Goal: Participate in discussion: Engage in conversation with other users on a specific topic

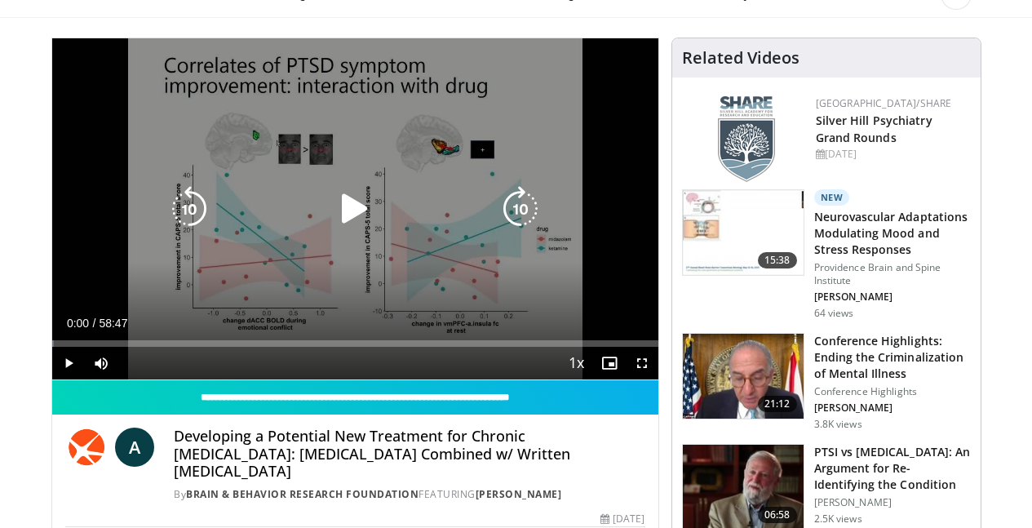
scroll to position [130, 0]
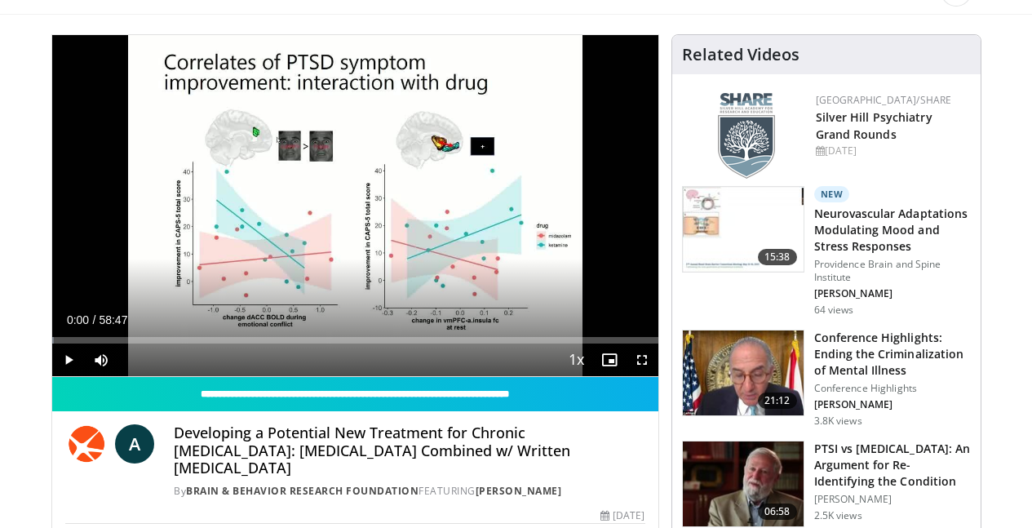
click at [639, 358] on span "Video Player" at bounding box center [642, 359] width 33 height 33
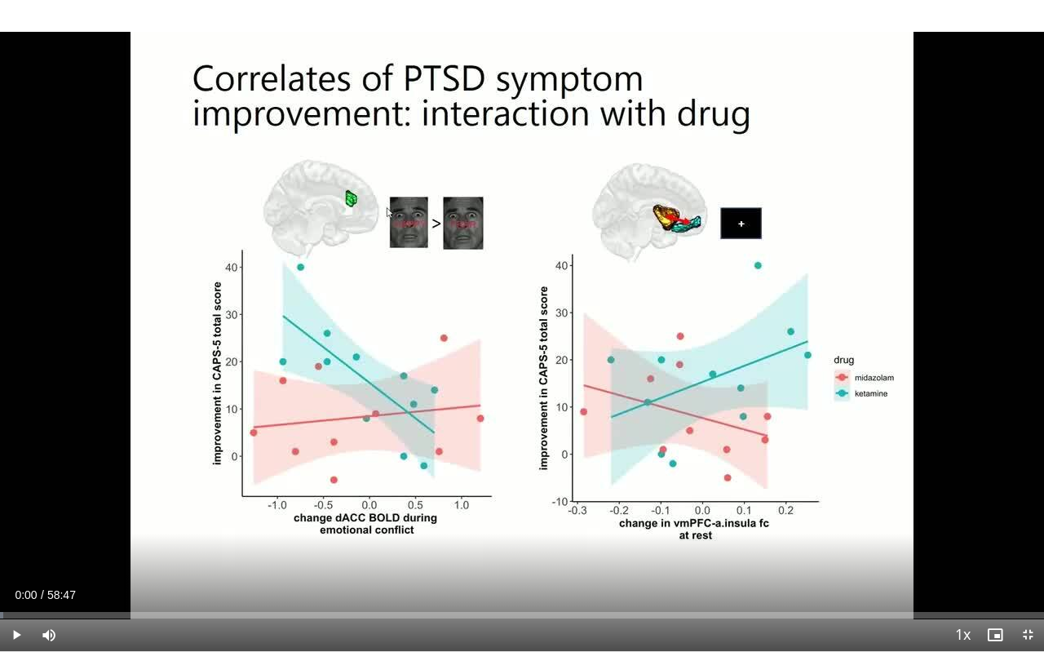
click at [20, 527] on span "Video Player" at bounding box center [16, 634] width 33 height 33
click at [1028, 527] on span "Video Player" at bounding box center [1027, 634] width 33 height 33
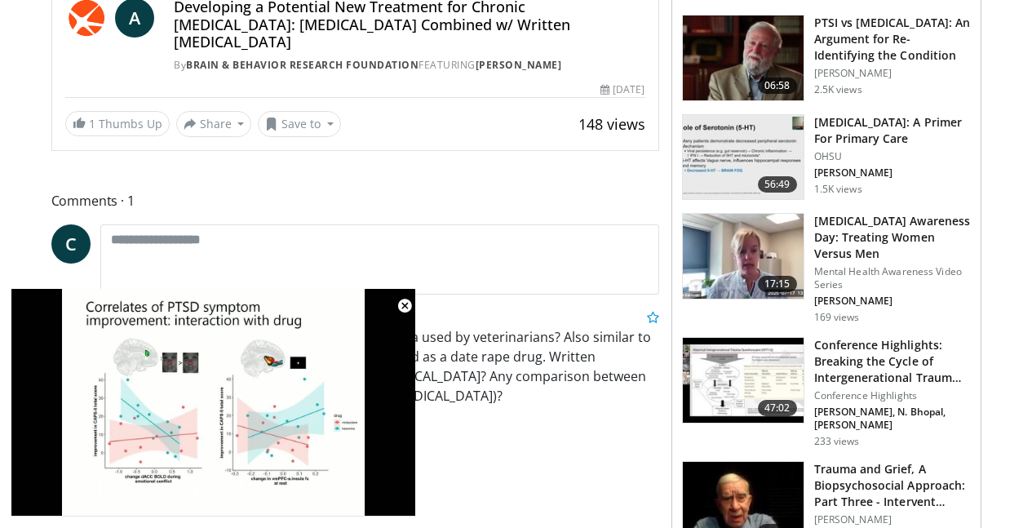
scroll to position [550, 0]
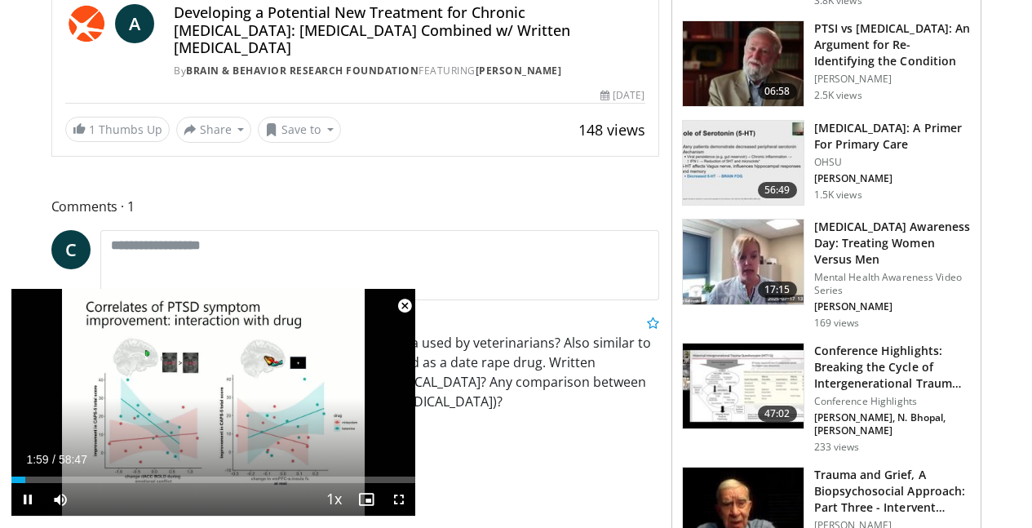
click at [401, 308] on span "Video Player" at bounding box center [404, 306] width 33 height 33
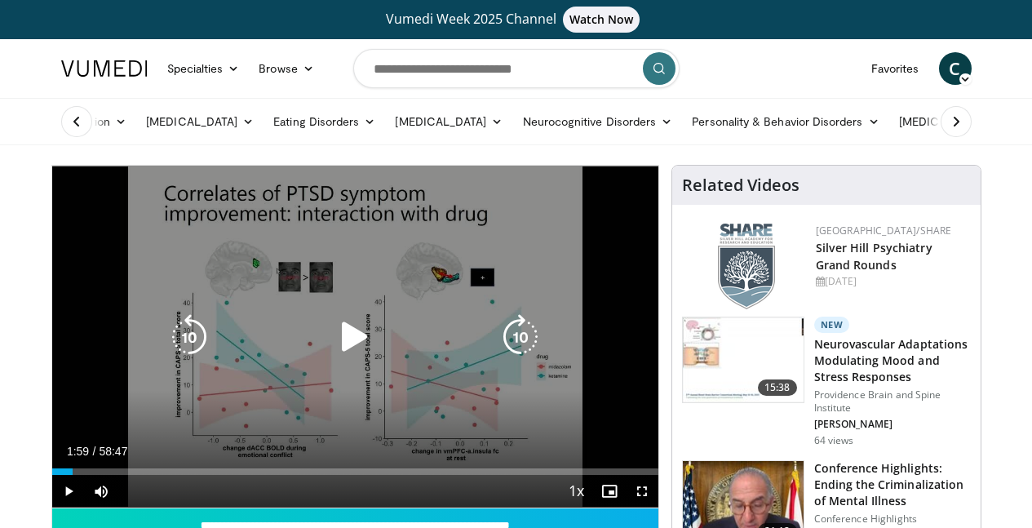
scroll to position [0, 0]
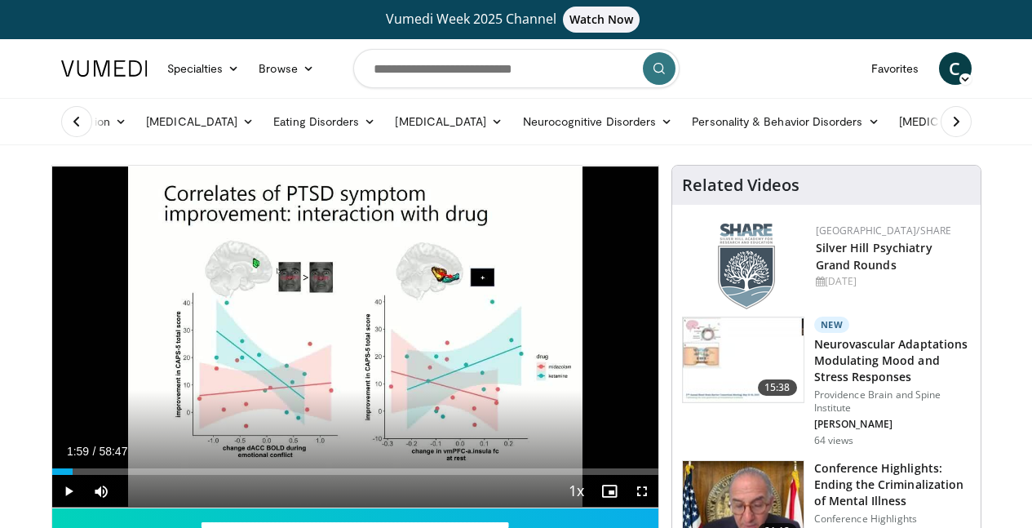
click at [69, 486] on span "Video Player" at bounding box center [68, 491] width 33 height 33
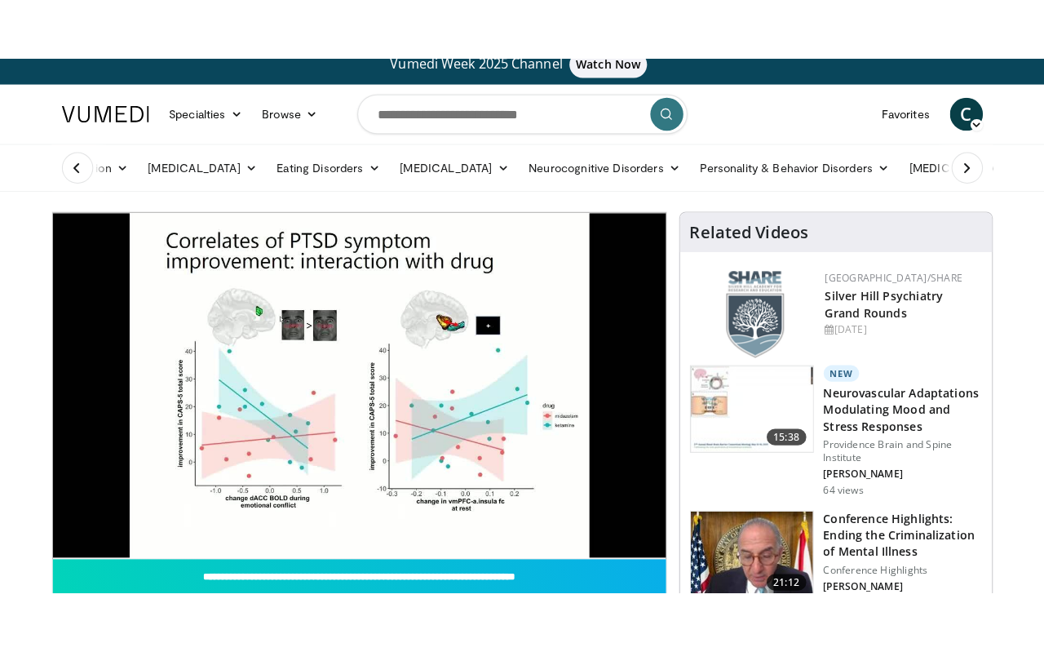
scroll to position [11, 0]
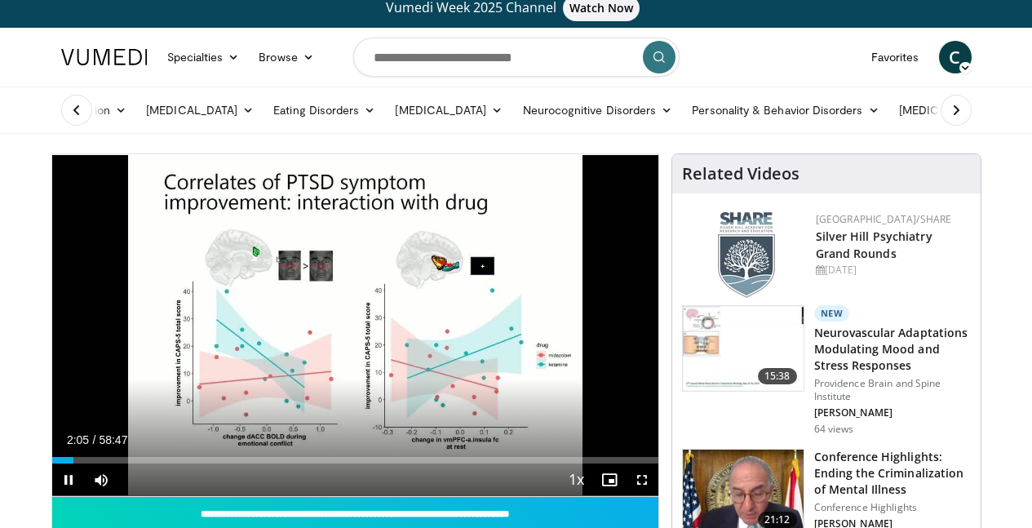
click at [642, 474] on span "Video Player" at bounding box center [642, 479] width 33 height 33
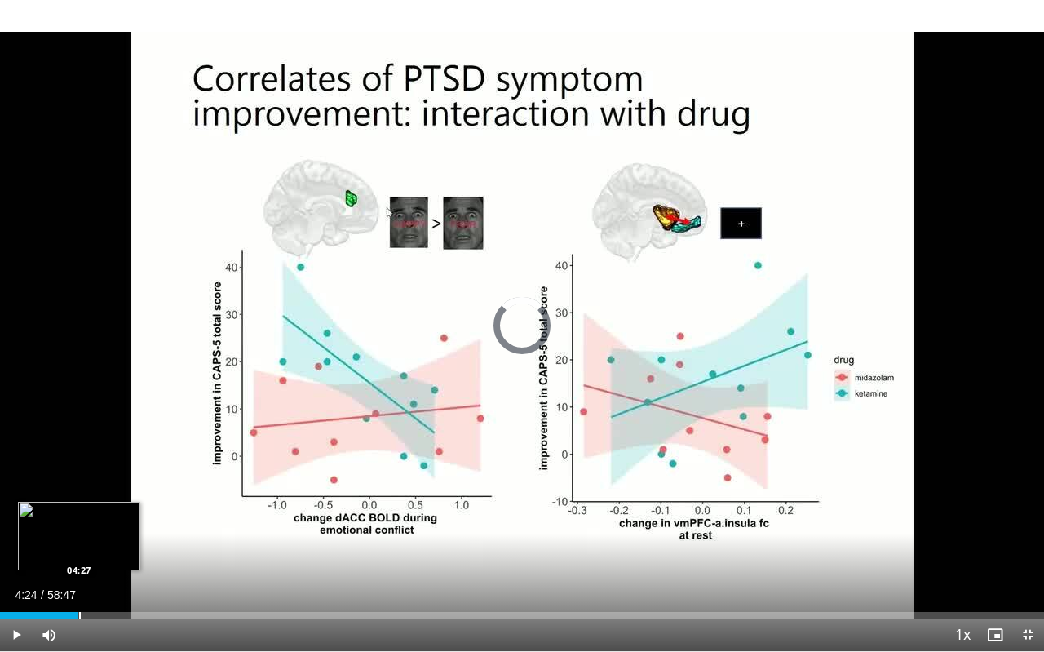
drag, startPoint x: 68, startPoint y: 612, endPoint x: 79, endPoint y: 616, distance: 12.1
click at [79, 527] on div "Progress Bar" at bounding box center [80, 615] width 2 height 7
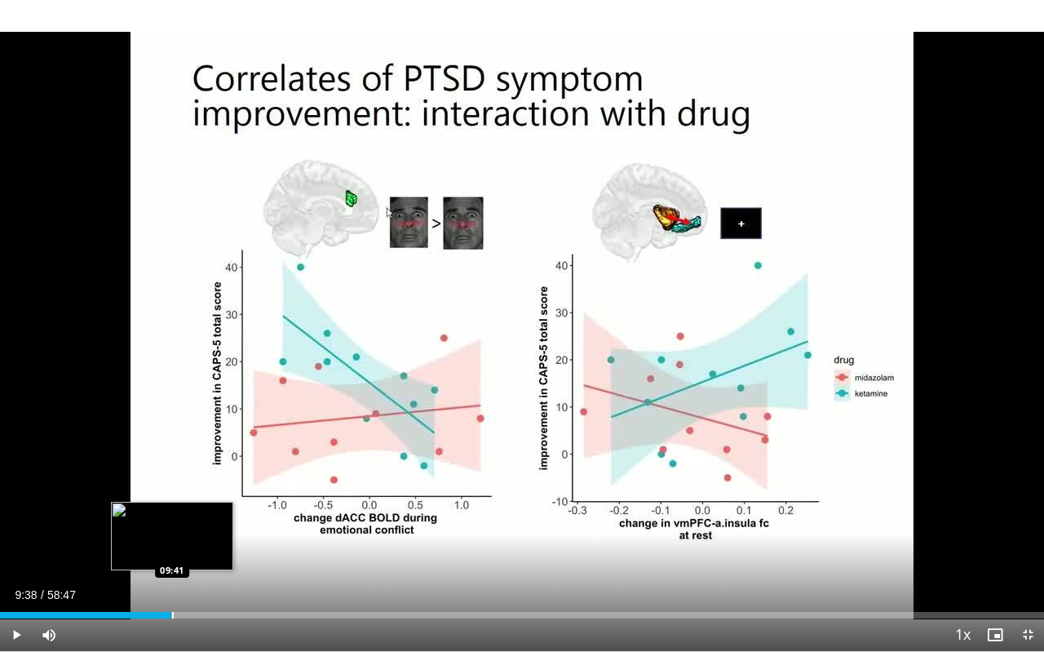
drag, startPoint x: 157, startPoint y: 612, endPoint x: 172, endPoint y: 614, distance: 15.6
click at [172, 527] on div "Progress Bar" at bounding box center [173, 615] width 2 height 7
drag, startPoint x: 171, startPoint y: 606, endPoint x: 196, endPoint y: 609, distance: 24.7
click at [196, 527] on div "Loaded : 0.00% 11:01 11:01" at bounding box center [522, 610] width 1044 height 15
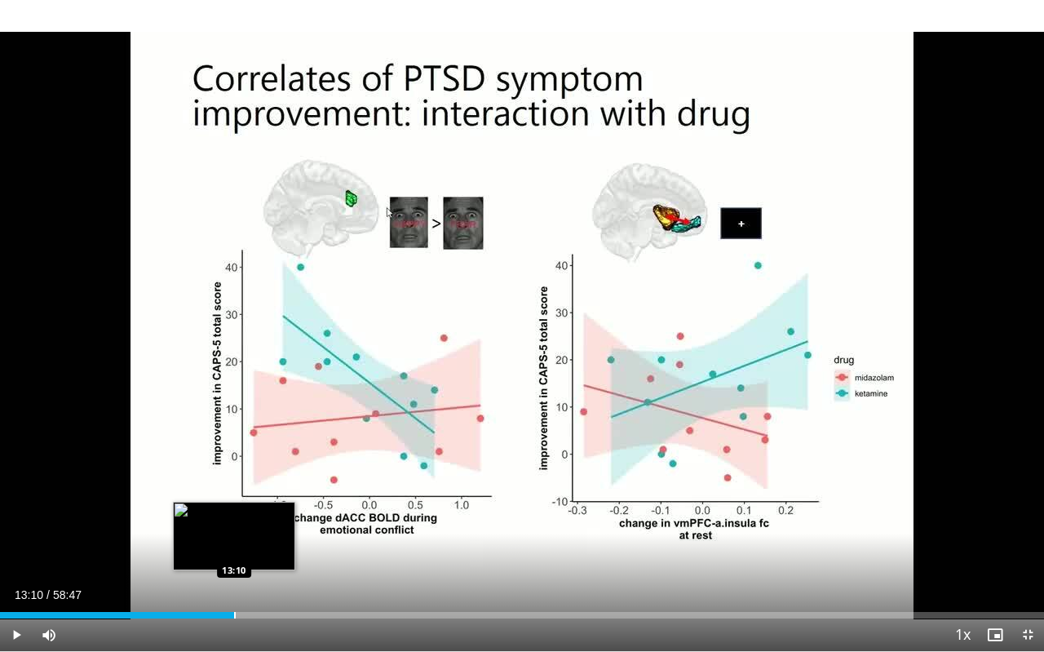
drag, startPoint x: 212, startPoint y: 614, endPoint x: 234, endPoint y: 616, distance: 22.1
click at [234, 527] on div "Progress Bar" at bounding box center [235, 615] width 2 height 7
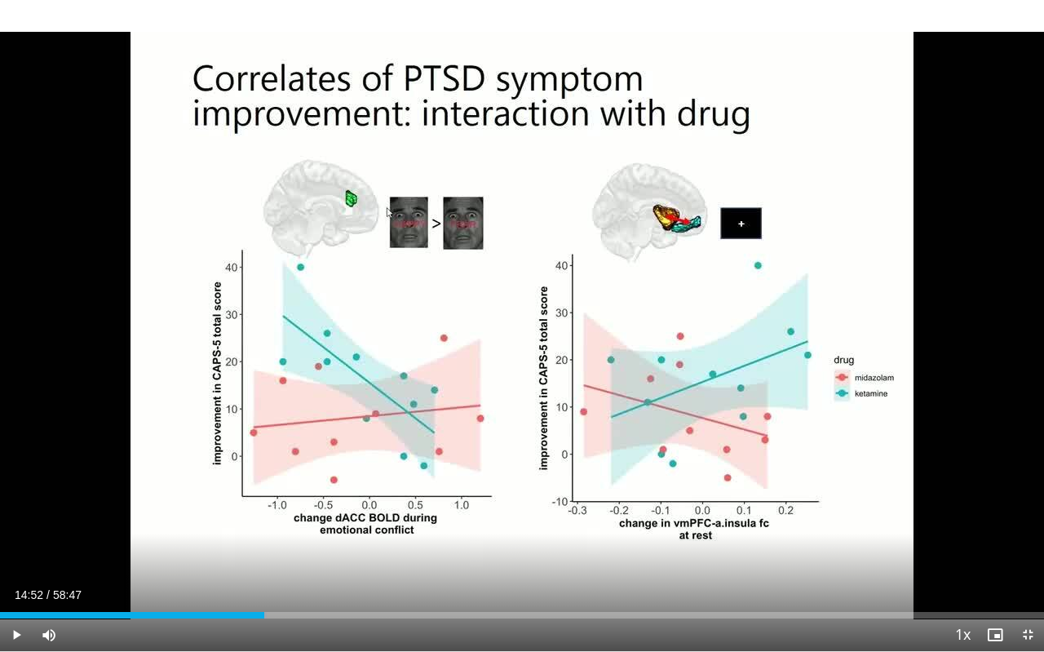
drag, startPoint x: 235, startPoint y: 611, endPoint x: 264, endPoint y: 610, distance: 29.4
click at [264, 527] on div "Loaded : 25.52% 14:52 14:52" at bounding box center [522, 610] width 1044 height 15
drag, startPoint x: 263, startPoint y: 617, endPoint x: 305, endPoint y: 618, distance: 42.4
click at [305, 527] on div "Current Time 17:10 / Duration 58:47 Play Skip Backward Skip Forward Mute 0% Loa…" at bounding box center [522, 634] width 1044 height 33
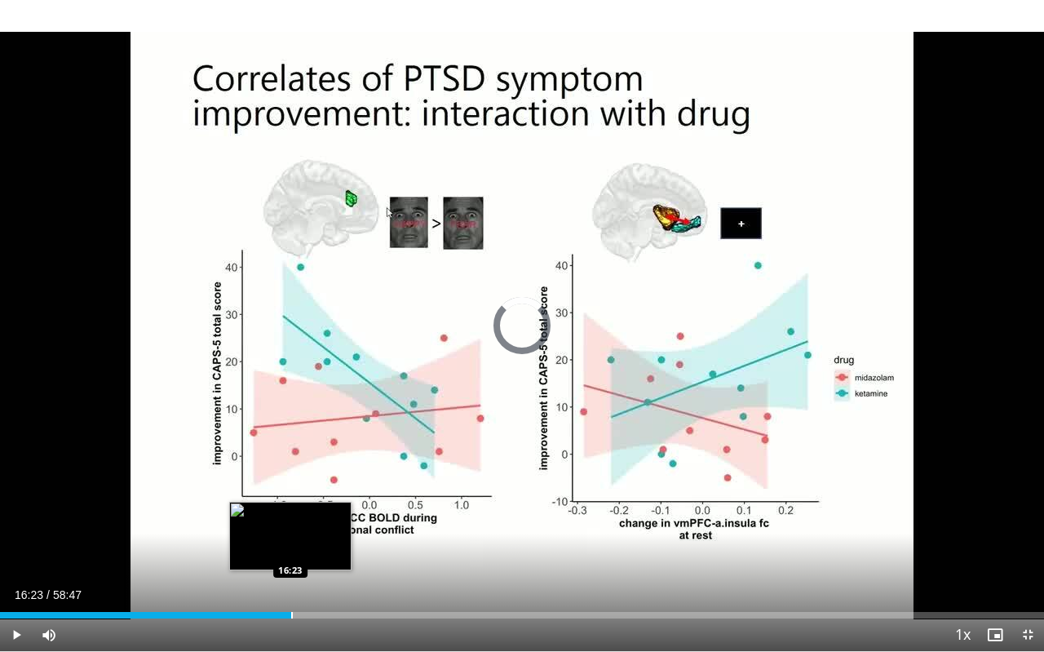
drag, startPoint x: 306, startPoint y: 615, endPoint x: 290, endPoint y: 615, distance: 16.3
click at [291, 527] on div "Progress Bar" at bounding box center [292, 615] width 2 height 7
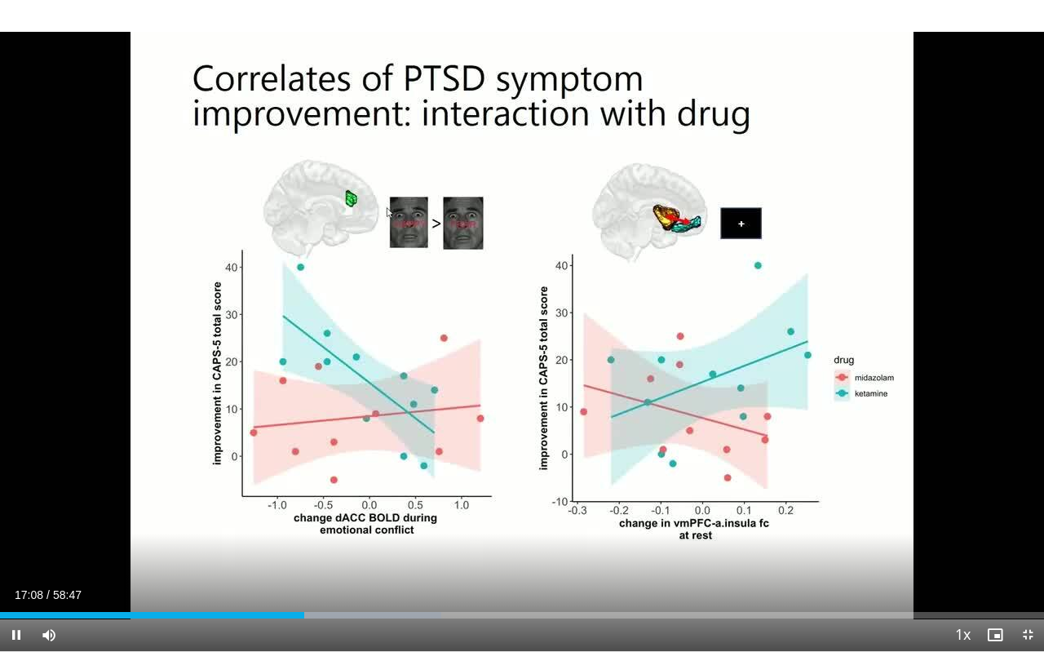
drag, startPoint x: 305, startPoint y: 620, endPoint x: 320, endPoint y: 620, distance: 14.7
click at [320, 527] on div "Current Time 17:08 / Duration 58:47 Pause Skip Backward Skip Forward Mute 0% Lo…" at bounding box center [522, 634] width 1044 height 33
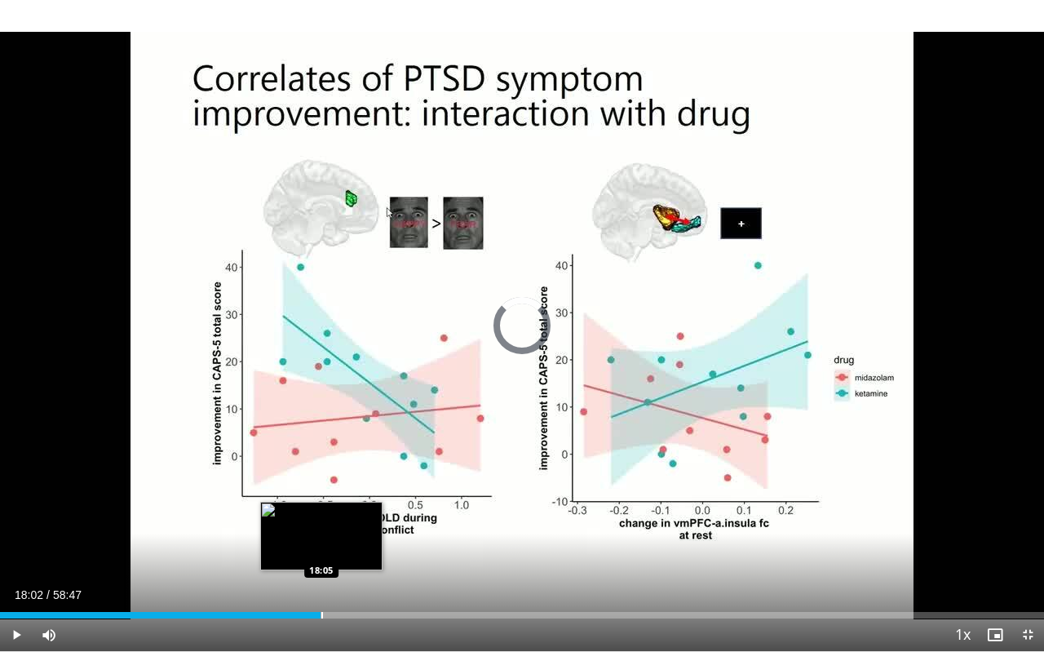
drag, startPoint x: 305, startPoint y: 613, endPoint x: 321, endPoint y: 613, distance: 16.3
click at [321, 527] on div "Progress Bar" at bounding box center [322, 615] width 2 height 7
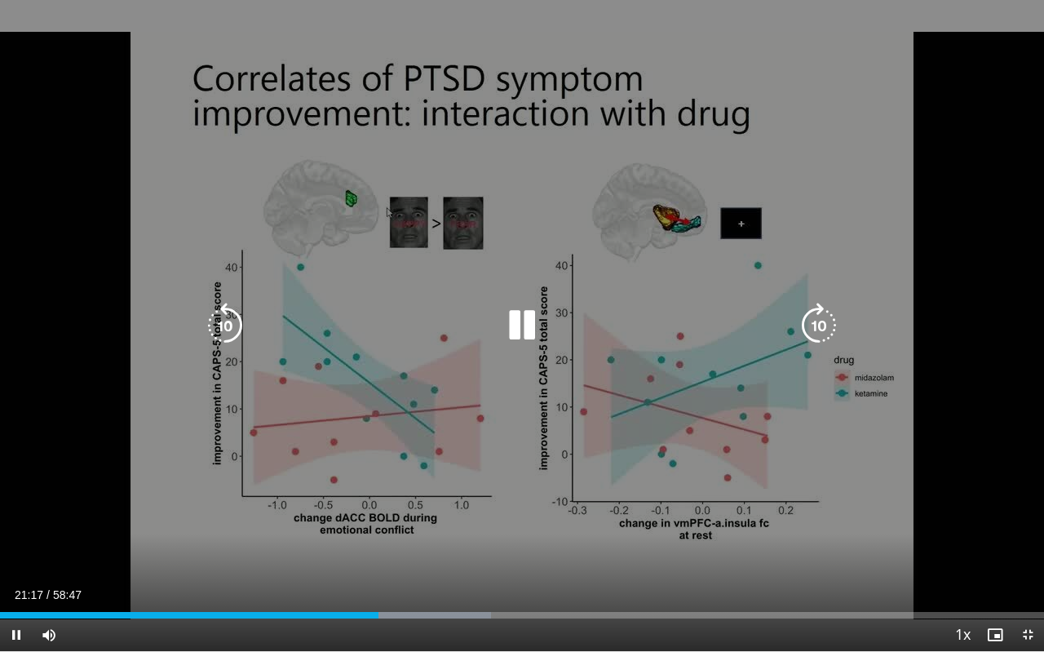
click at [0, 241] on div "10 seconds Tap to unmute" at bounding box center [522, 325] width 1044 height 651
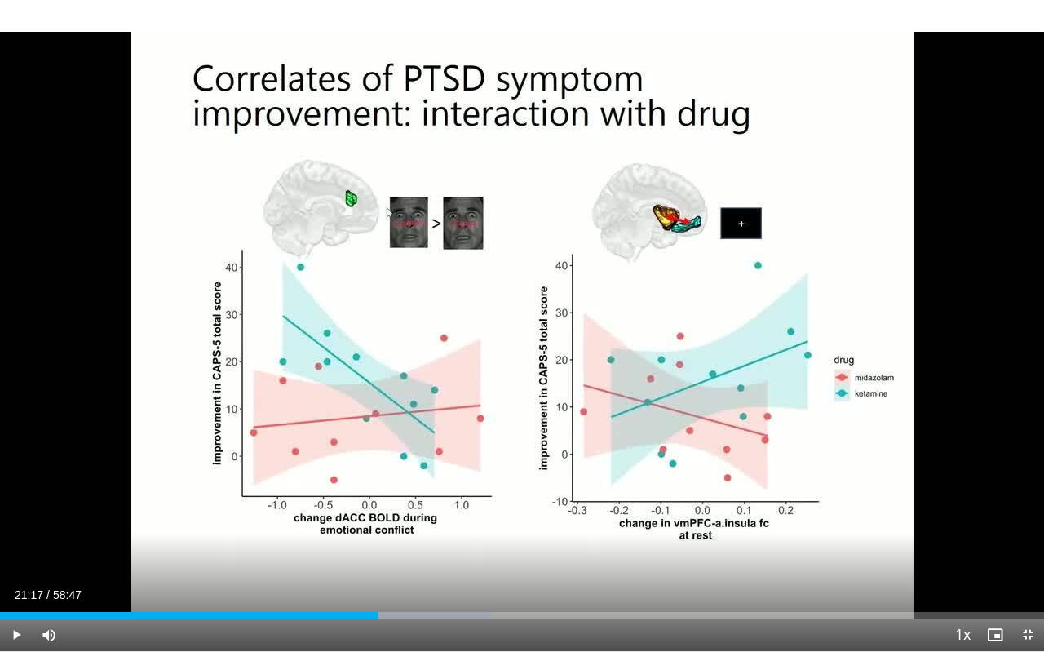
click at [15, 527] on span "Video Player" at bounding box center [16, 634] width 33 height 33
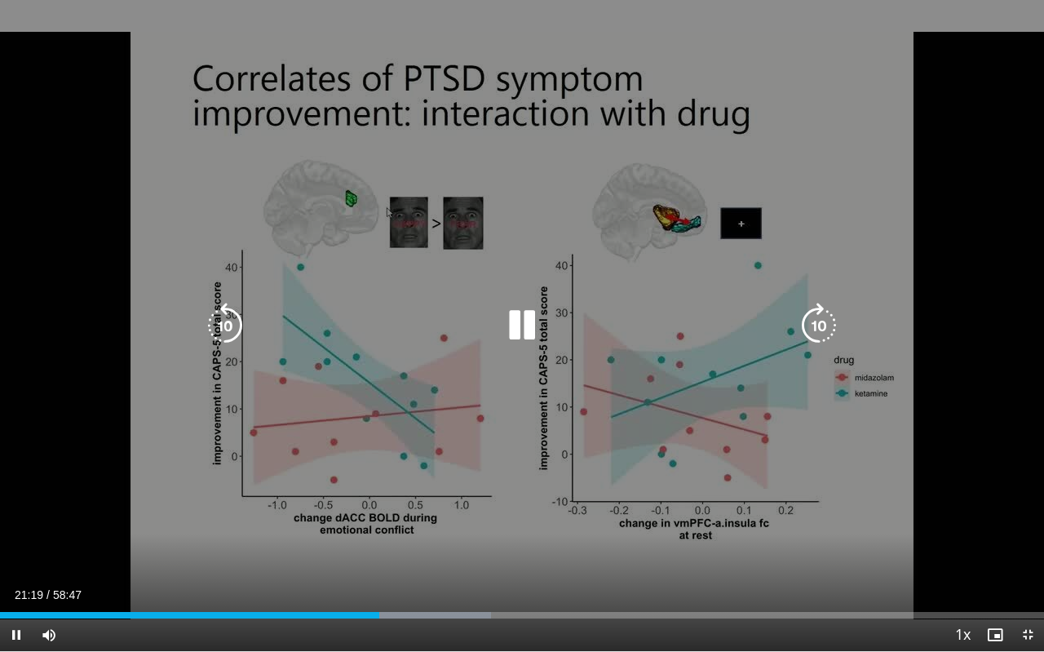
drag, startPoint x: 0, startPoint y: 174, endPoint x: 0, endPoint y: 139, distance: 35.1
click at [0, 139] on div "10 seconds Tap to unmute" at bounding box center [522, 325] width 1044 height 651
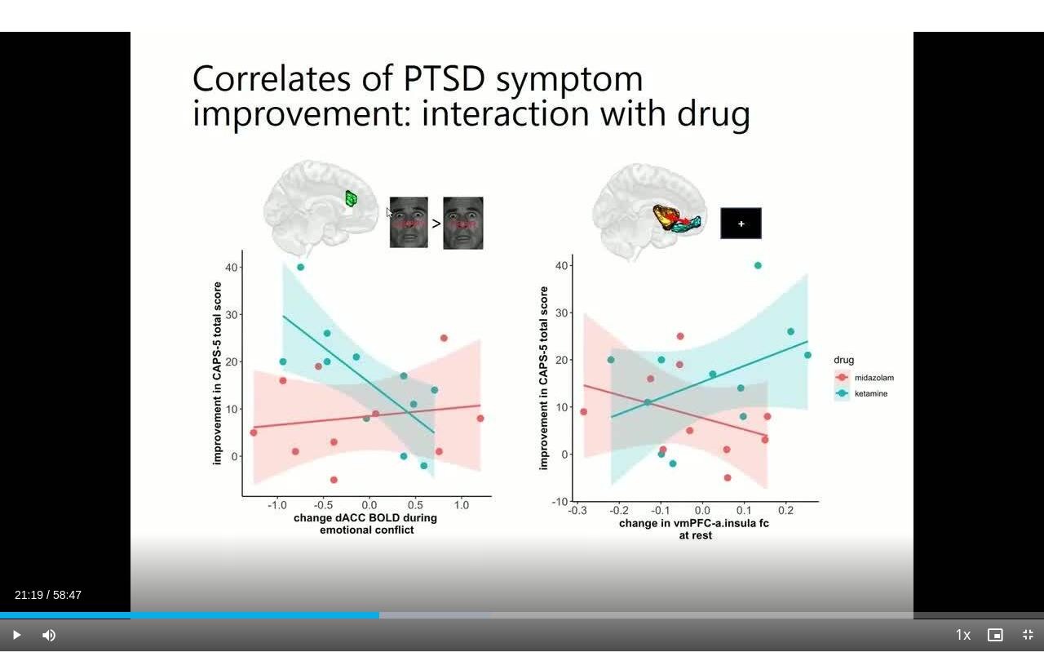
click at [15, 527] on span "Video Player" at bounding box center [16, 634] width 33 height 33
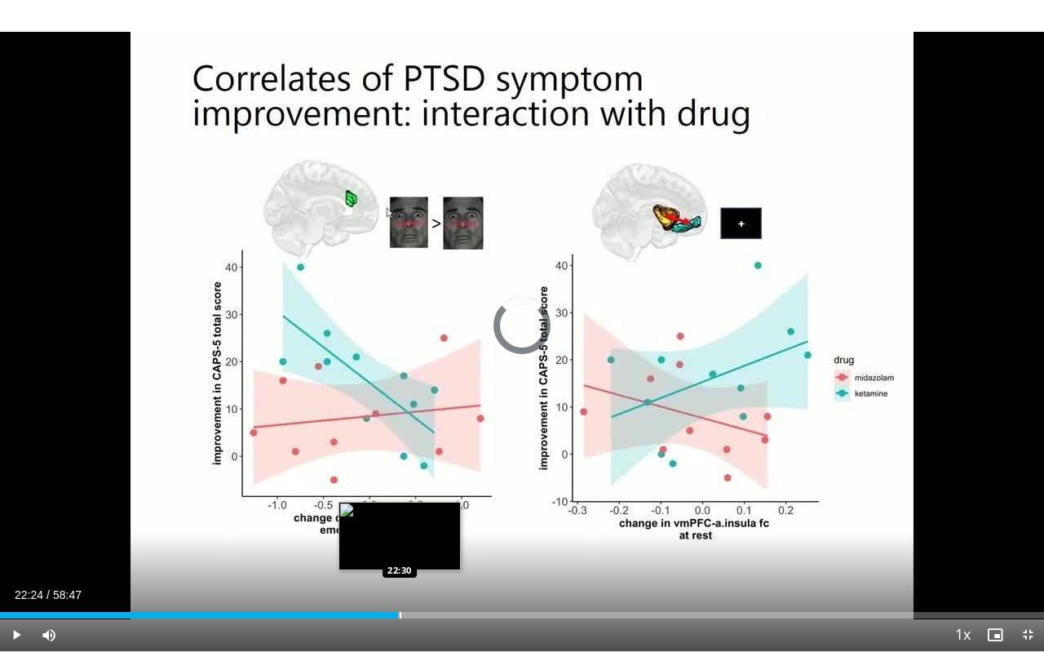
drag, startPoint x: 379, startPoint y: 615, endPoint x: 400, endPoint y: 617, distance: 20.5
click at [400, 527] on div "Progress Bar" at bounding box center [401, 615] width 2 height 7
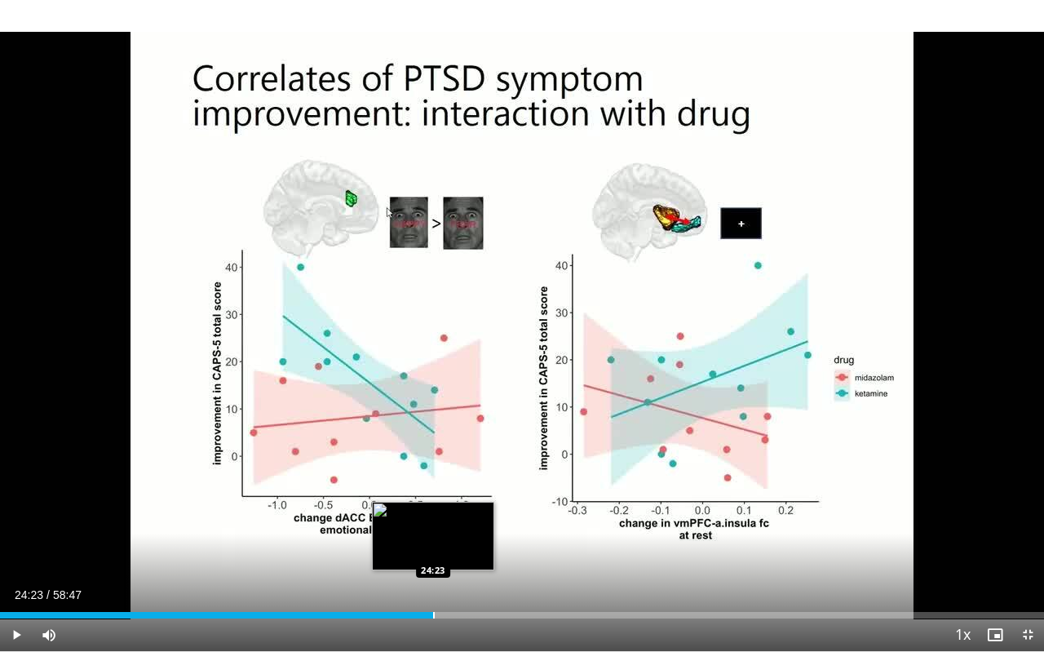
drag, startPoint x: 400, startPoint y: 617, endPoint x: 433, endPoint y: 612, distance: 33.8
click at [433, 527] on div "Progress Bar" at bounding box center [434, 615] width 2 height 7
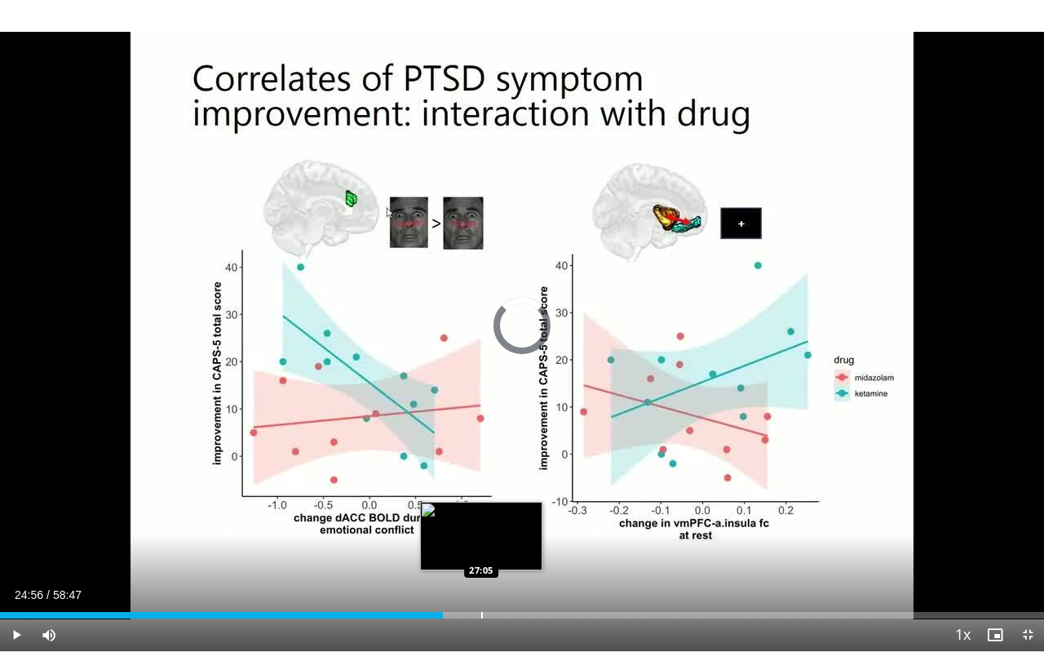
drag, startPoint x: 443, startPoint y: 616, endPoint x: 481, endPoint y: 617, distance: 38.4
click at [481, 527] on div "Progress Bar" at bounding box center [482, 615] width 2 height 7
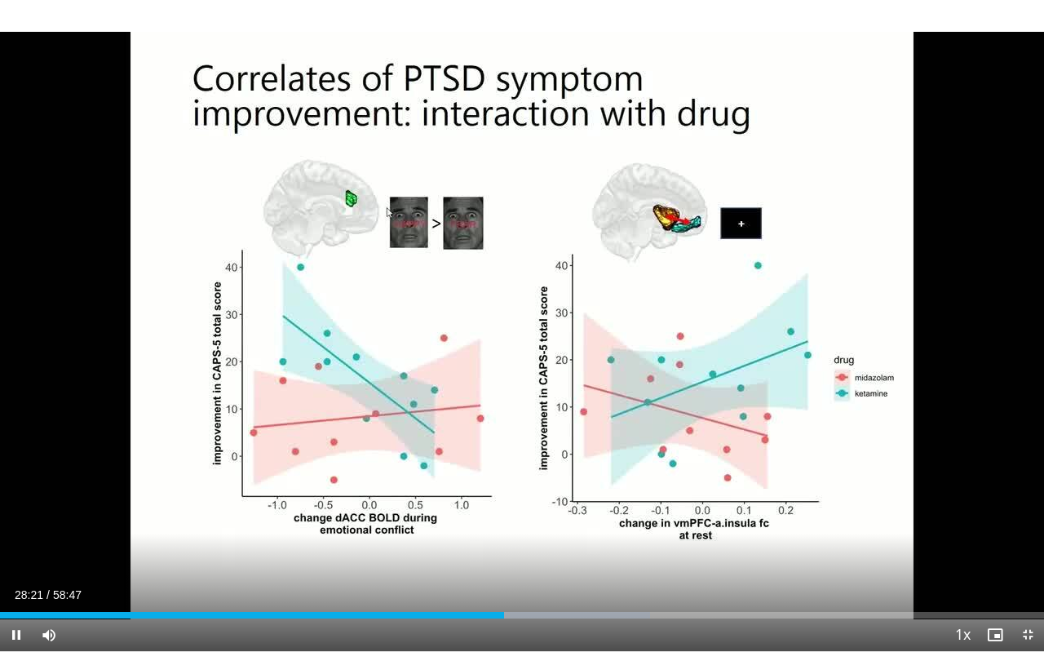
click at [502, 527] on div "Current Time 28:21 / Duration 58:47 Pause Skip Backward Skip Forward Mute 0% Lo…" at bounding box center [522, 634] width 1044 height 33
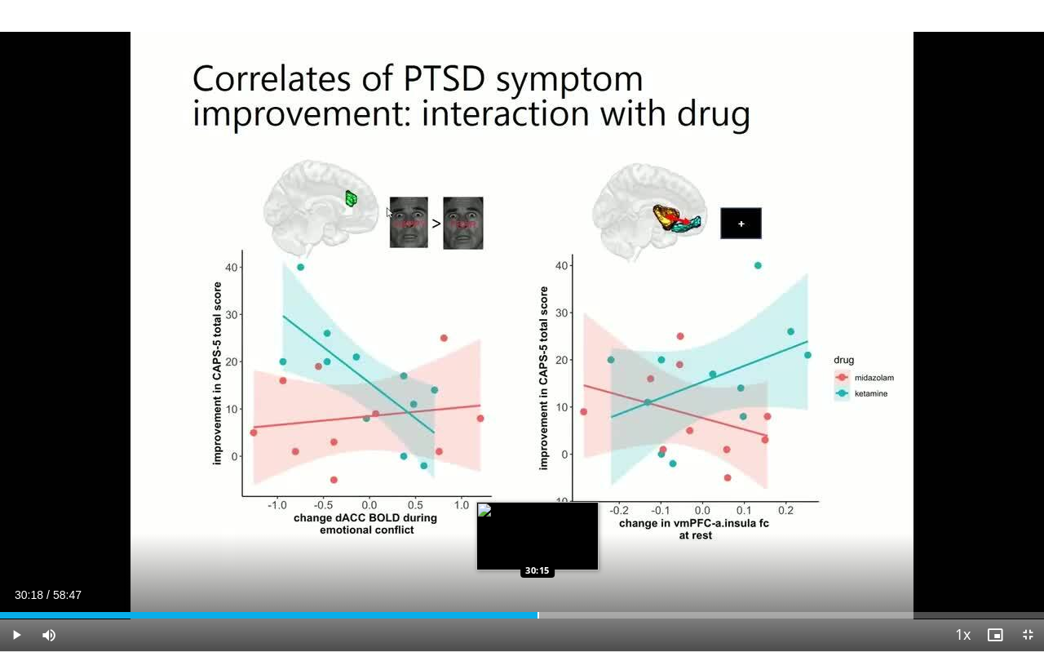
drag, startPoint x: 511, startPoint y: 612, endPoint x: 538, endPoint y: 613, distance: 26.9
click at [538, 527] on div "Progress Bar" at bounding box center [538, 615] width 2 height 7
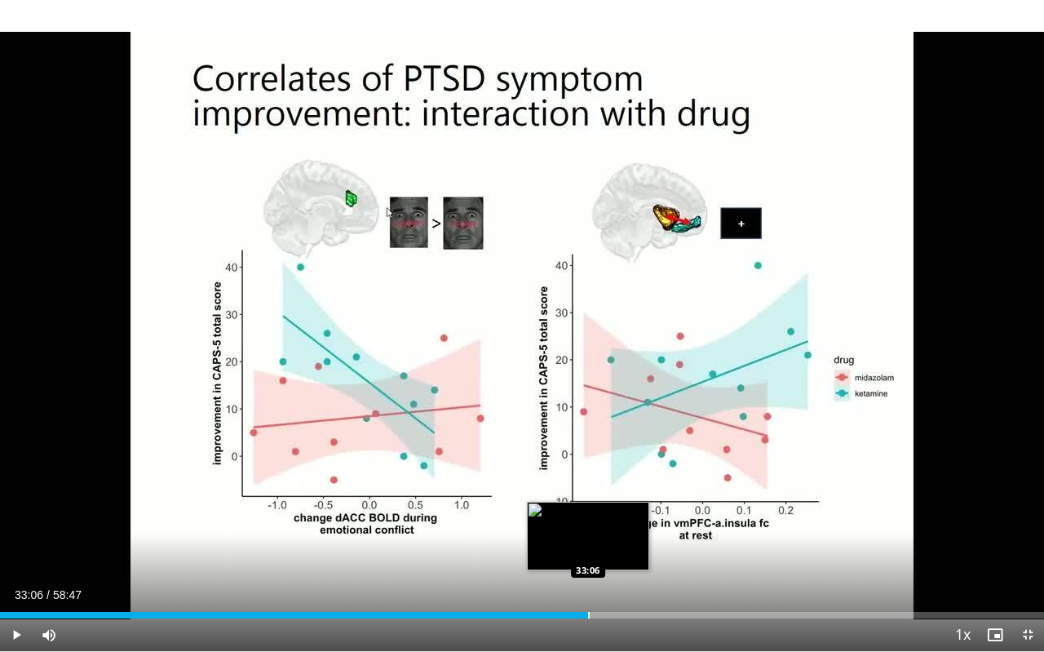
drag, startPoint x: 543, startPoint y: 611, endPoint x: 588, endPoint y: 610, distance: 44.9
click at [588, 527] on div "Loaded : 56.60% 33:06 33:06" at bounding box center [522, 610] width 1044 height 15
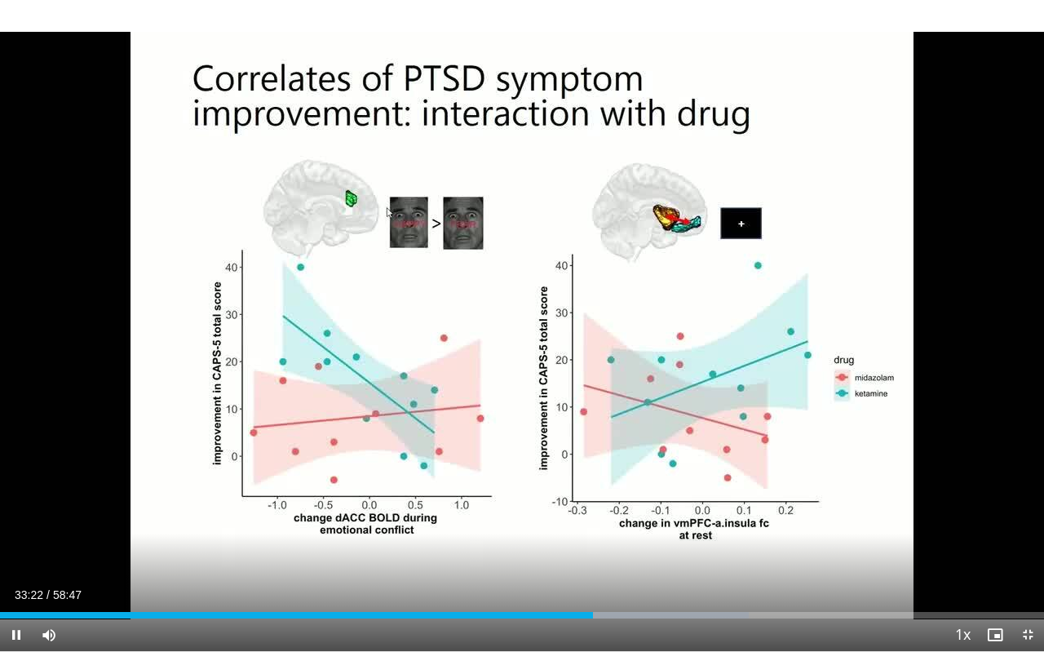
drag, startPoint x: 594, startPoint y: 619, endPoint x: 615, endPoint y: 620, distance: 21.2
click at [615, 527] on div "Current Time 33:22 / Duration 58:47 Pause Skip Backward Skip Forward Mute 0% Lo…" at bounding box center [522, 634] width 1044 height 33
drag, startPoint x: 592, startPoint y: 615, endPoint x: 619, endPoint y: 615, distance: 26.9
click at [619, 527] on div "Progress Bar" at bounding box center [620, 615] width 2 height 7
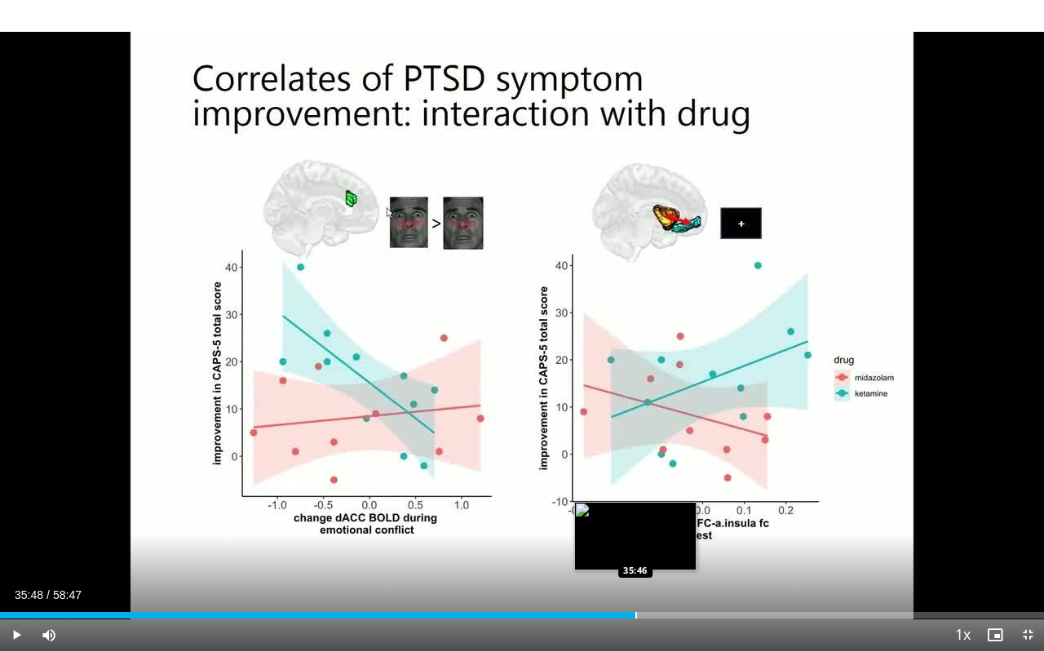
drag, startPoint x: 621, startPoint y: 612, endPoint x: 636, endPoint y: 609, distance: 15.7
click at [636, 527] on div "Loaded : 0.00% 35:48 35:46" at bounding box center [522, 610] width 1044 height 15
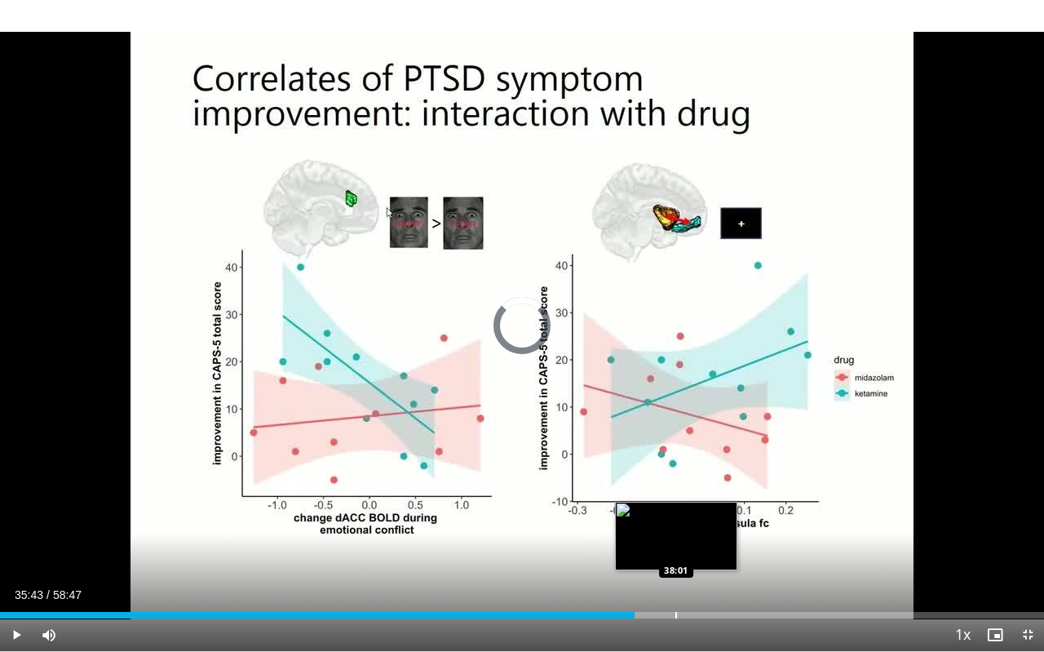
drag, startPoint x: 634, startPoint y: 615, endPoint x: 677, endPoint y: 610, distance: 42.7
click at [677, 527] on div "Loaded : 0.00% 37:58 38:01" at bounding box center [522, 610] width 1044 height 15
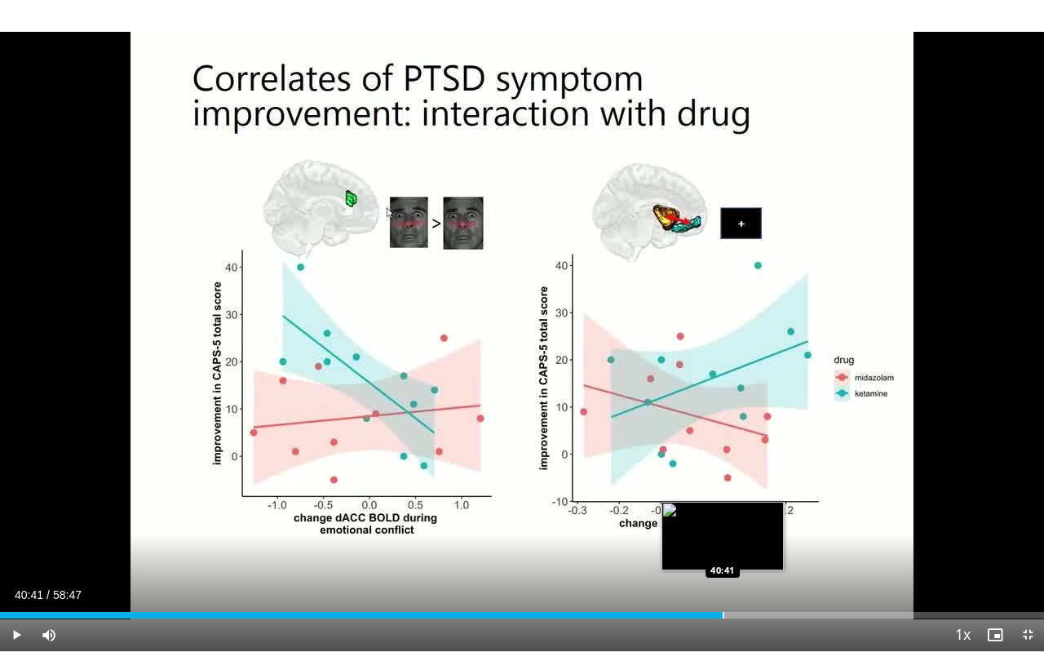
drag, startPoint x: 670, startPoint y: 615, endPoint x: 723, endPoint y: 615, distance: 52.2
click at [723, 527] on div "Progress Bar" at bounding box center [724, 615] width 2 height 7
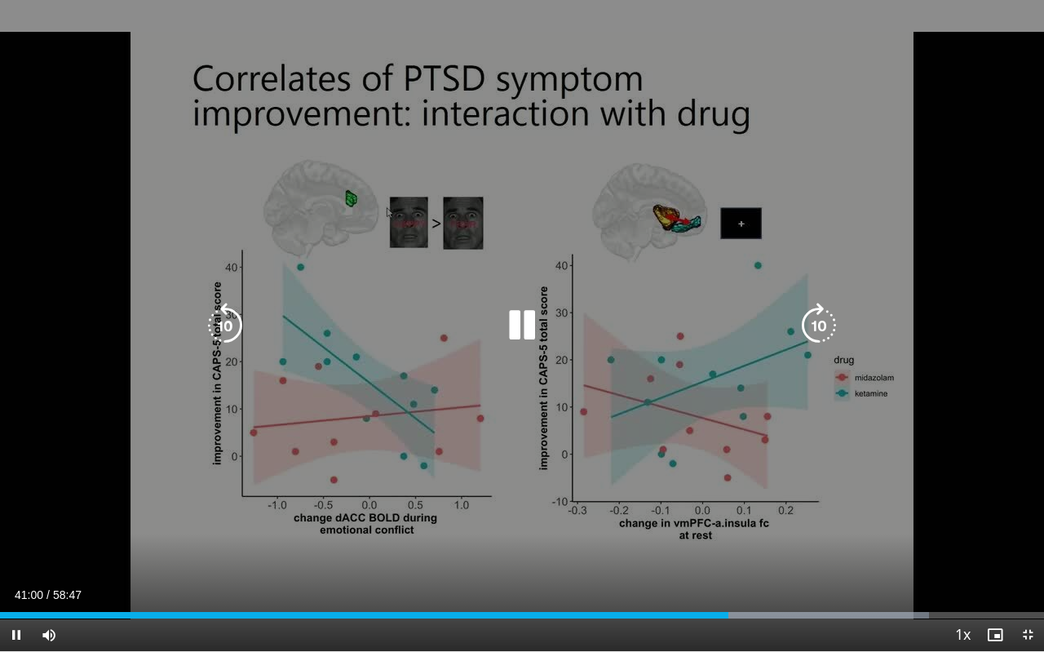
click at [0, 0] on div "10 seconds Tap to unmute" at bounding box center [522, 325] width 1044 height 651
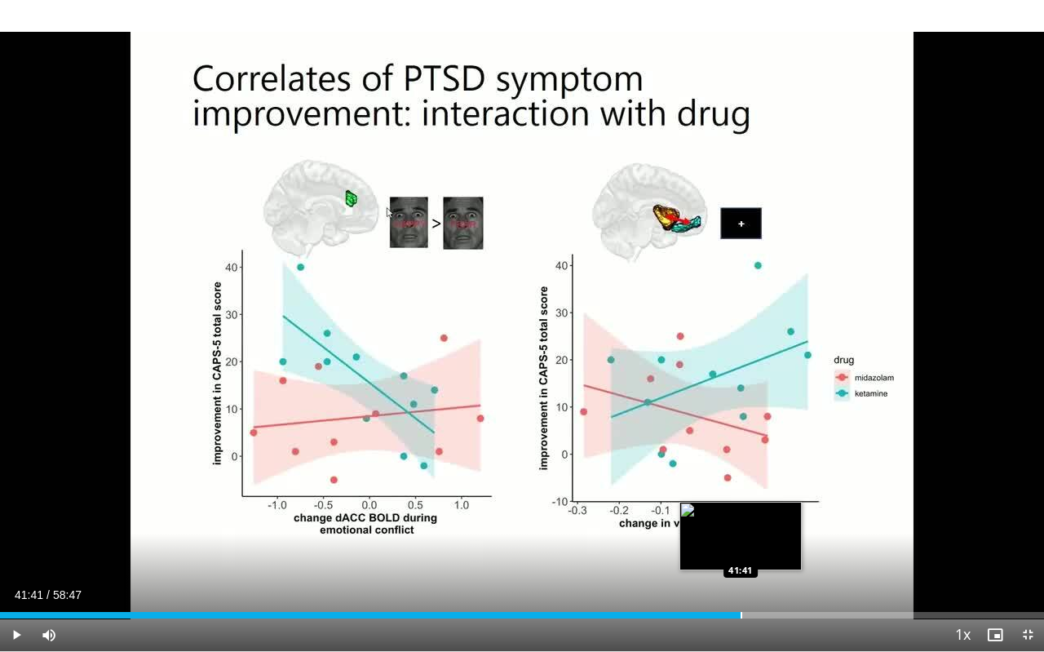
drag, startPoint x: 727, startPoint y: 614, endPoint x: 741, endPoint y: 615, distance: 13.9
click at [741, 527] on div "Progress Bar" at bounding box center [742, 615] width 2 height 7
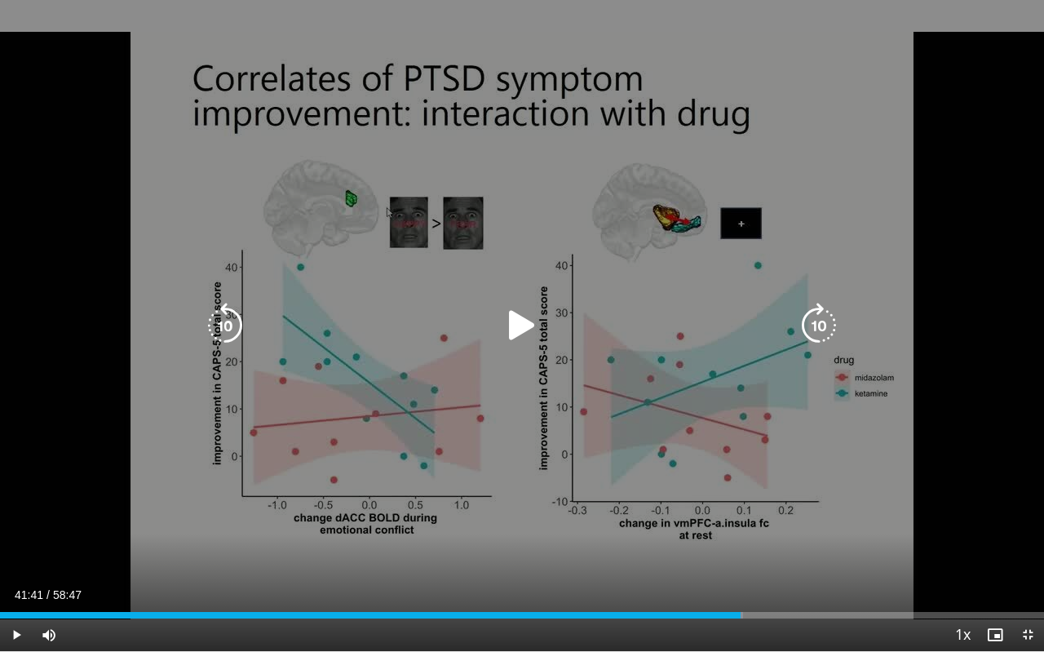
click at [519, 321] on icon "Video Player" at bounding box center [522, 326] width 46 height 46
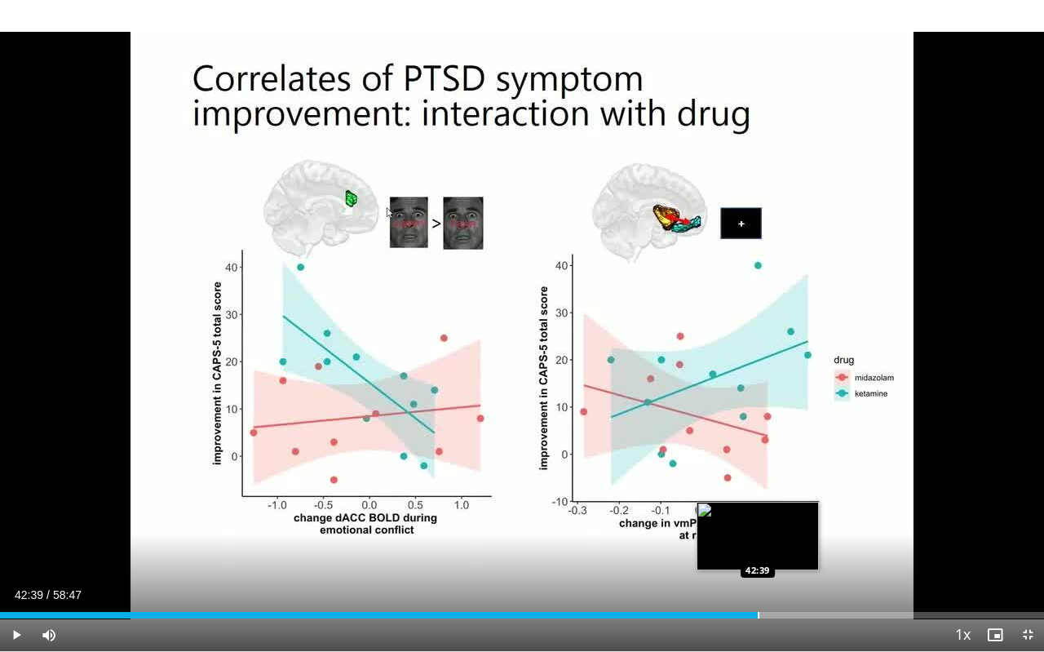
drag, startPoint x: 741, startPoint y: 617, endPoint x: 758, endPoint y: 615, distance: 17.2
click at [758, 527] on div "Progress Bar" at bounding box center [759, 615] width 2 height 7
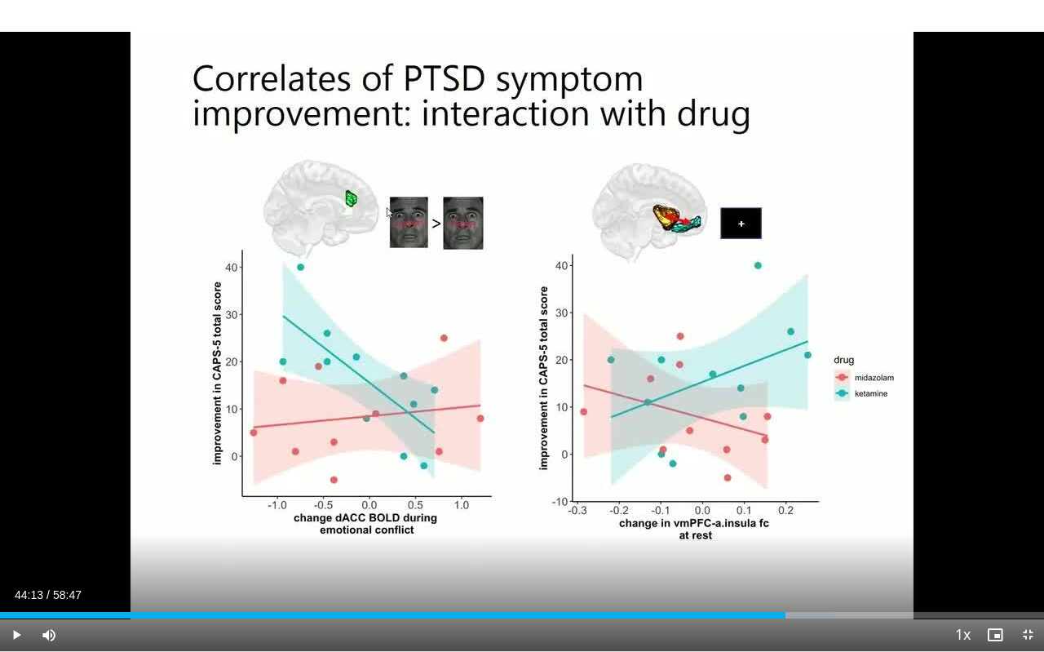
drag, startPoint x: 763, startPoint y: 609, endPoint x: 785, endPoint y: 608, distance: 22.0
click at [785, 527] on div "Loaded : 79.95% 44:13 44:13" at bounding box center [522, 610] width 1044 height 15
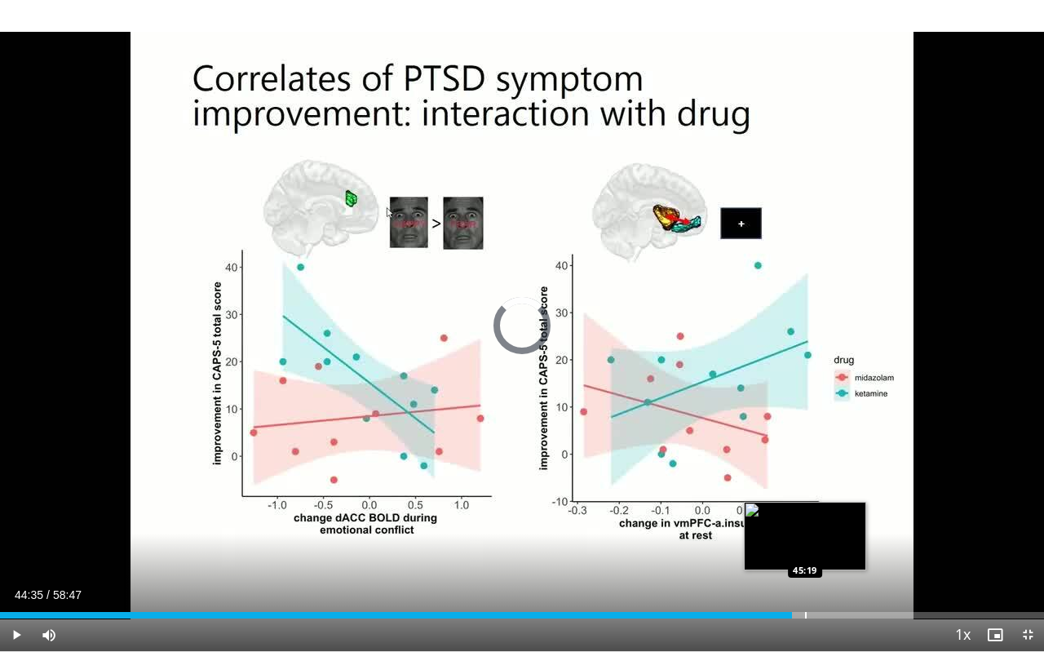
drag, startPoint x: 787, startPoint y: 617, endPoint x: 806, endPoint y: 617, distance: 18.8
click at [806, 527] on div "Progress Bar" at bounding box center [806, 615] width 2 height 7
drag, startPoint x: 804, startPoint y: 618, endPoint x: 840, endPoint y: 611, distance: 36.6
click at [840, 527] on div "Current Time 45:22 / Duration 58:47 Pause Skip Backward Skip Forward Mute 0% Lo…" at bounding box center [522, 634] width 1044 height 33
drag, startPoint x: 805, startPoint y: 619, endPoint x: 826, endPoint y: 616, distance: 21.5
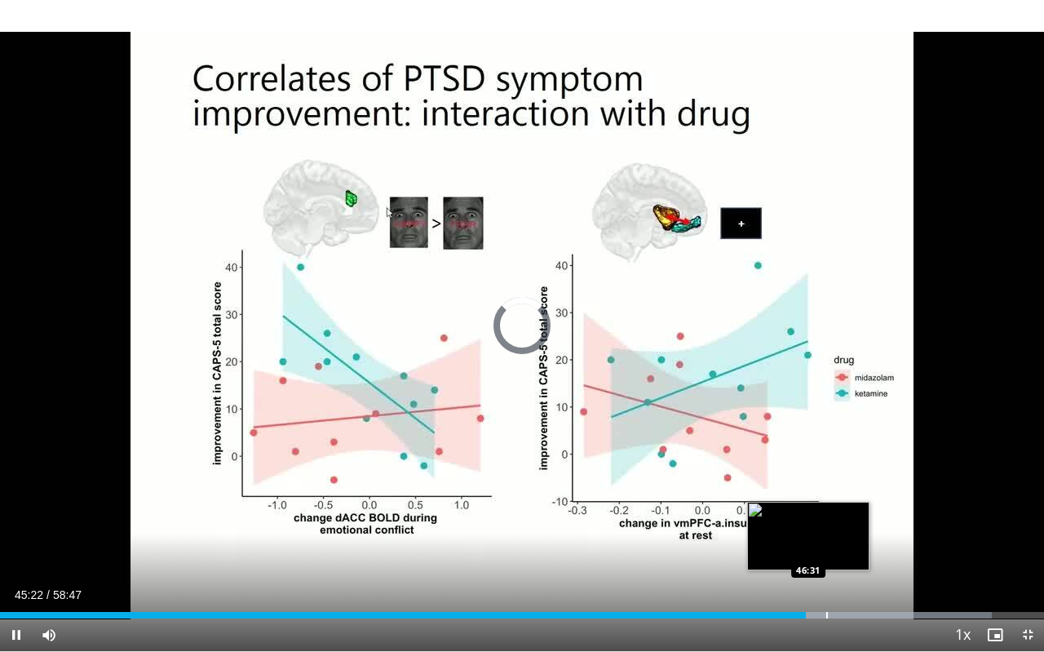
click at [826, 527] on video-js "**********" at bounding box center [522, 326] width 1044 height 652
click at [824, 527] on div "Progress Bar" at bounding box center [825, 615] width 2 height 7
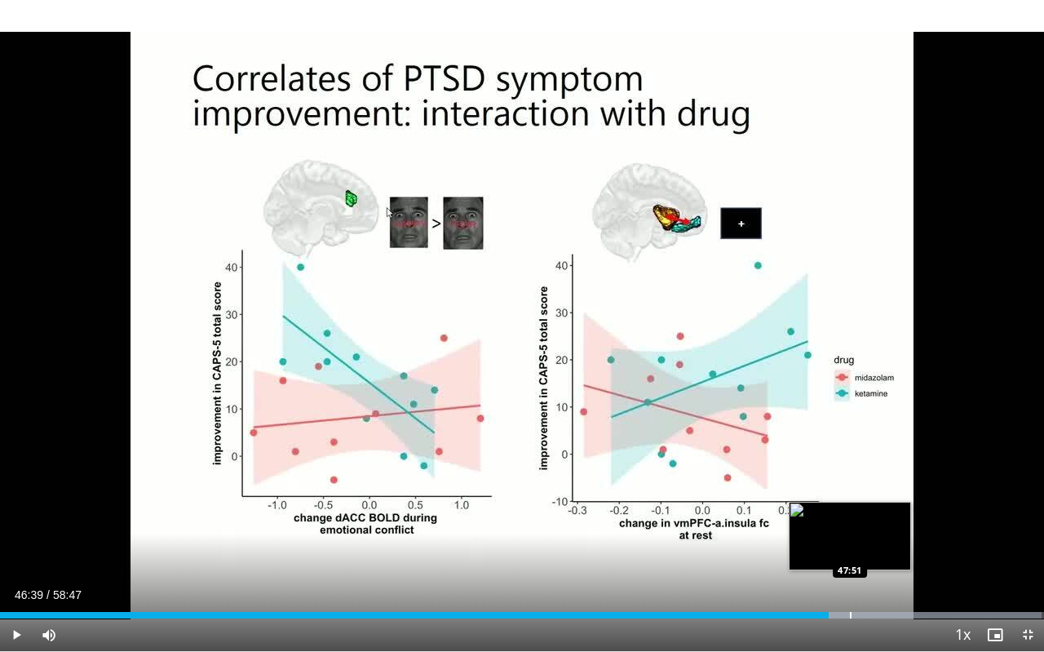
click at [850, 527] on div "Progress Bar" at bounding box center [851, 615] width 2 height 7
click at [868, 527] on div "Progress Bar" at bounding box center [869, 615] width 2 height 7
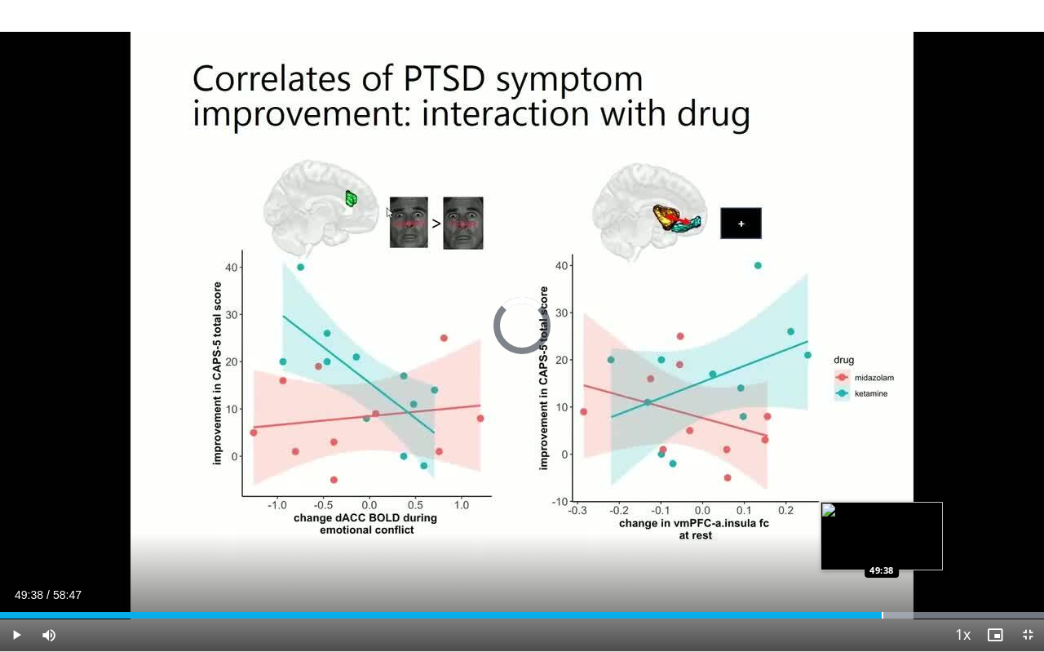
click at [882, 527] on div "Progress Bar" at bounding box center [883, 615] width 2 height 7
click at [897, 527] on div "Progress Bar" at bounding box center [898, 615] width 2 height 7
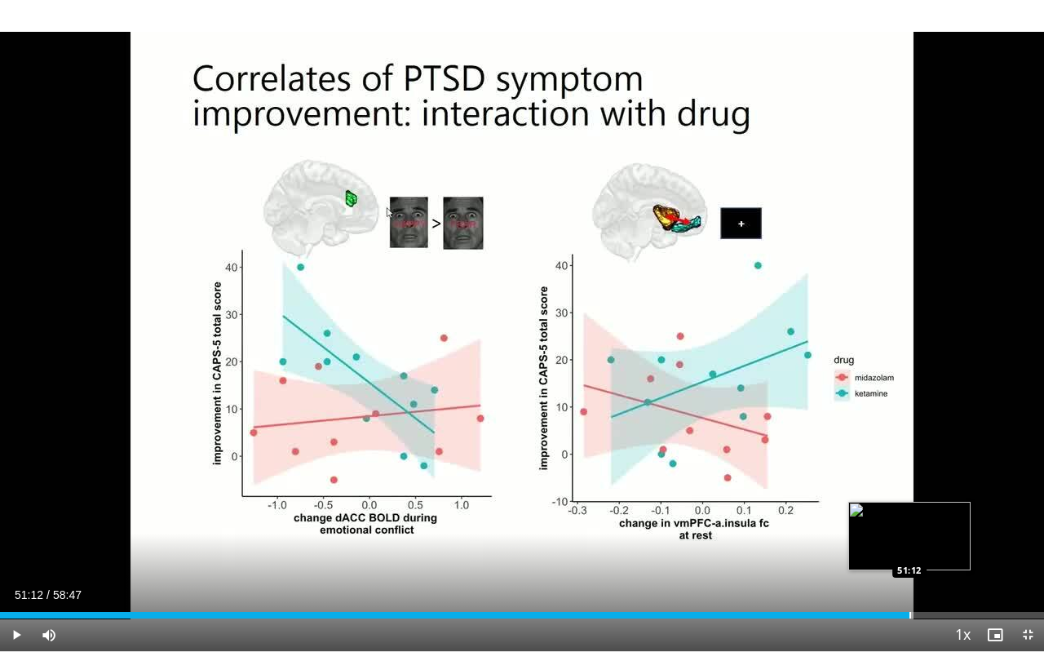
drag, startPoint x: 898, startPoint y: 617, endPoint x: 909, endPoint y: 617, distance: 11.4
click at [909, 527] on div "Progress Bar" at bounding box center [910, 615] width 2 height 7
drag, startPoint x: 910, startPoint y: 616, endPoint x: 925, endPoint y: 617, distance: 14.8
click at [925, 527] on div "Progress Bar" at bounding box center [926, 615] width 2 height 7
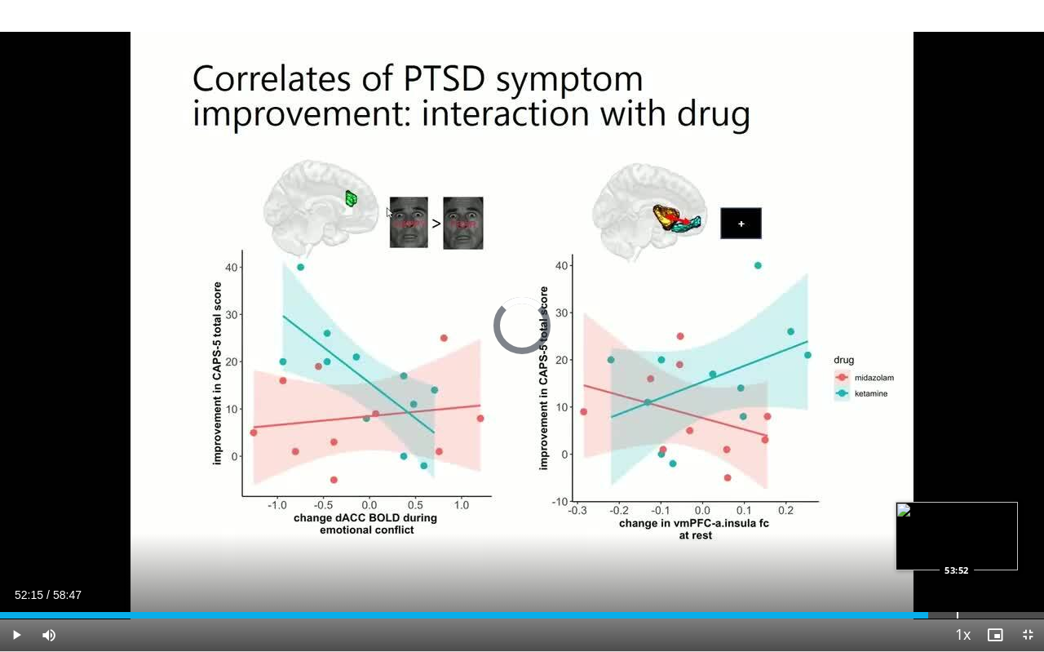
drag, startPoint x: 928, startPoint y: 615, endPoint x: 957, endPoint y: 608, distance: 30.3
click at [957, 527] on div "Loaded : 0.00% 53:52 53:52" at bounding box center [522, 610] width 1044 height 15
click at [969, 527] on div "Progress Bar" at bounding box center [969, 615] width 2 height 7
click at [970, 527] on div "Progress Bar" at bounding box center [971, 615] width 2 height 7
click at [984, 527] on div "Progress Bar" at bounding box center [985, 615] width 2 height 7
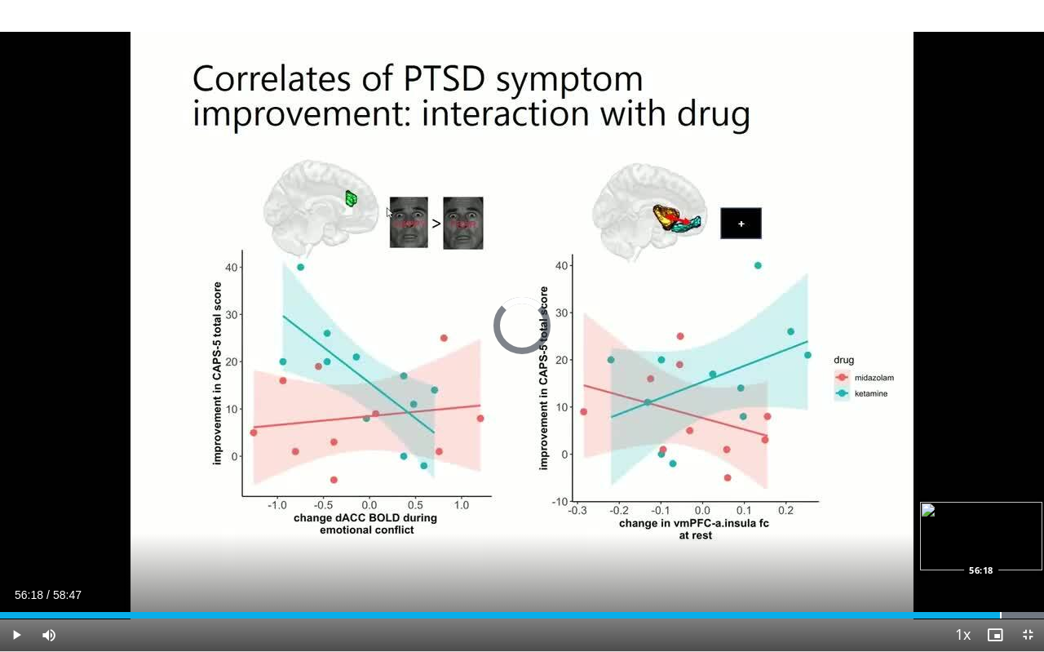
click at [1000, 527] on div "Loaded : 100.00% 56:18 56:18" at bounding box center [522, 610] width 1044 height 15
click at [1015, 527] on div "Progress Bar" at bounding box center [1016, 615] width 2 height 7
click at [1035, 527] on div "Progress Bar" at bounding box center [1036, 615] width 2 height 7
click at [1043, 527] on div "Progress Bar" at bounding box center [1044, 615] width 2 height 7
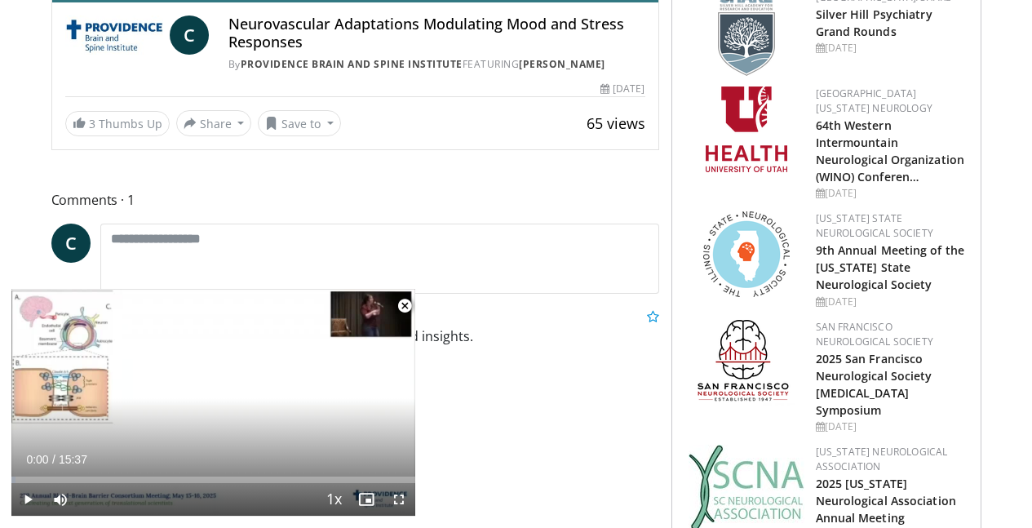
scroll to position [534, 0]
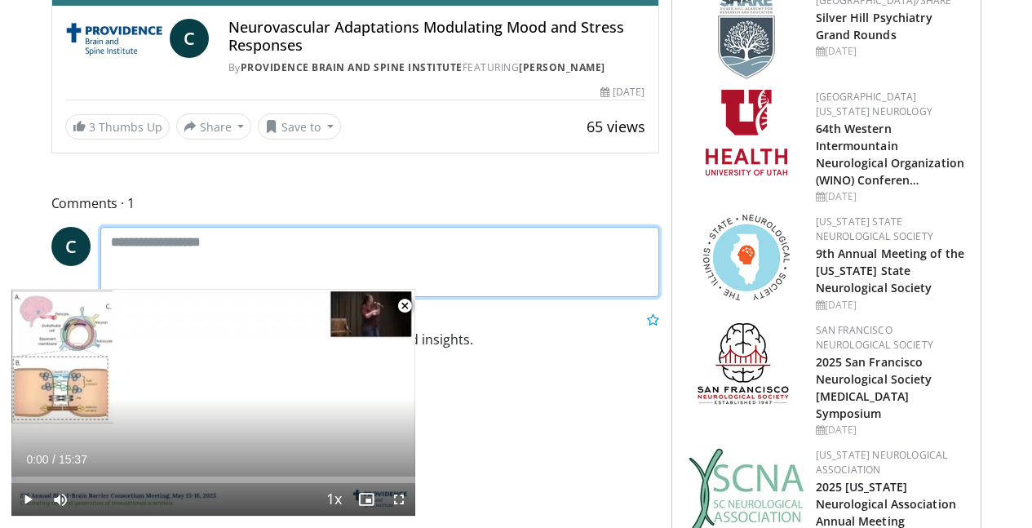
click at [128, 240] on textarea at bounding box center [379, 262] width 559 height 70
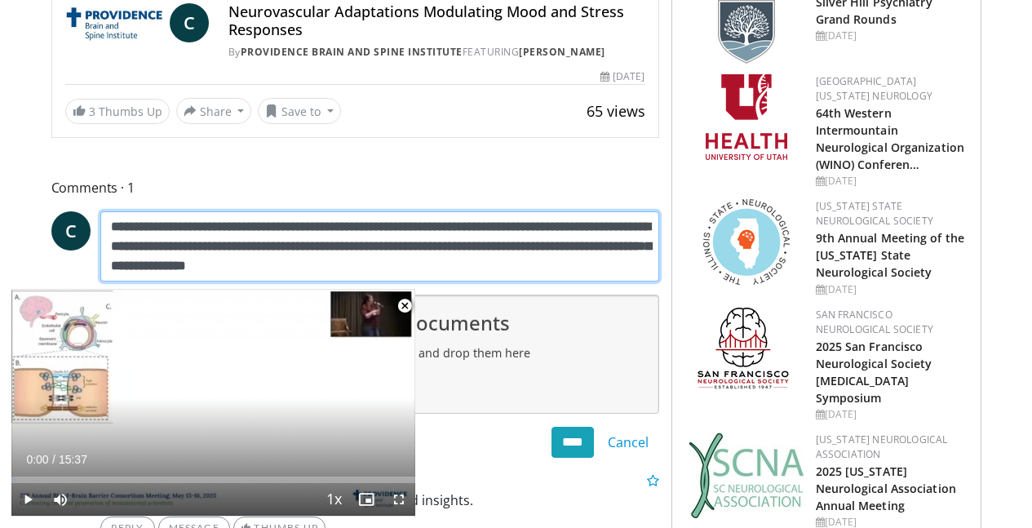
scroll to position [547, 0]
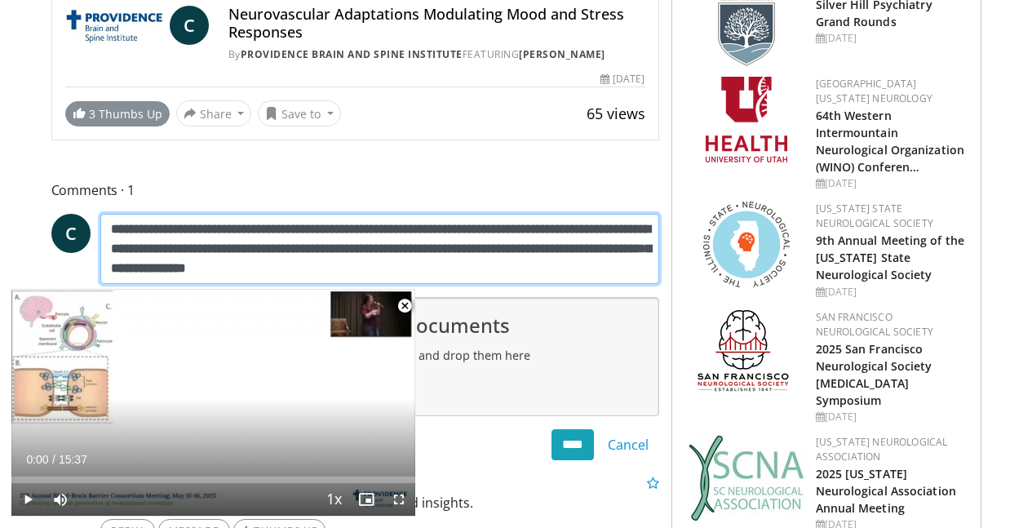
type textarea "**********"
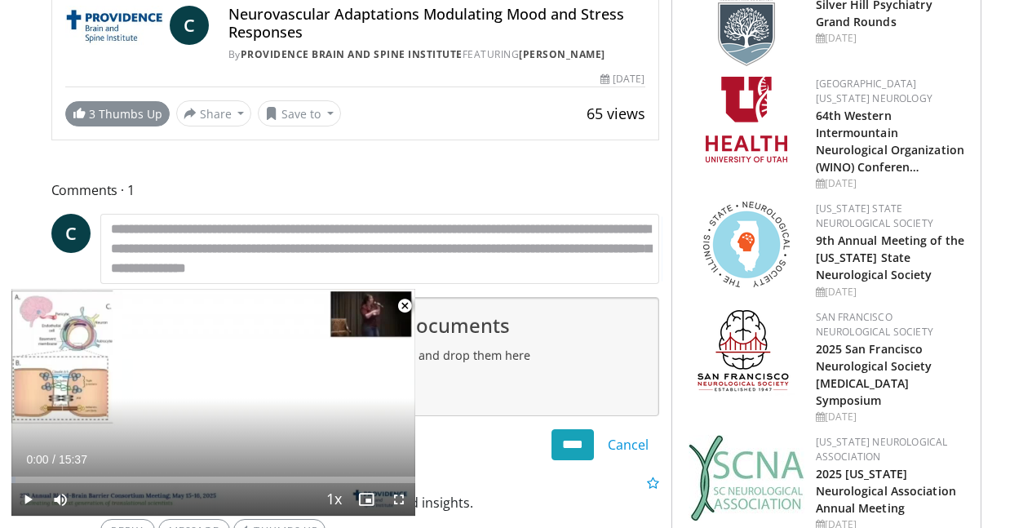
click at [123, 113] on link "3 Thumbs Up" at bounding box center [117, 113] width 104 height 25
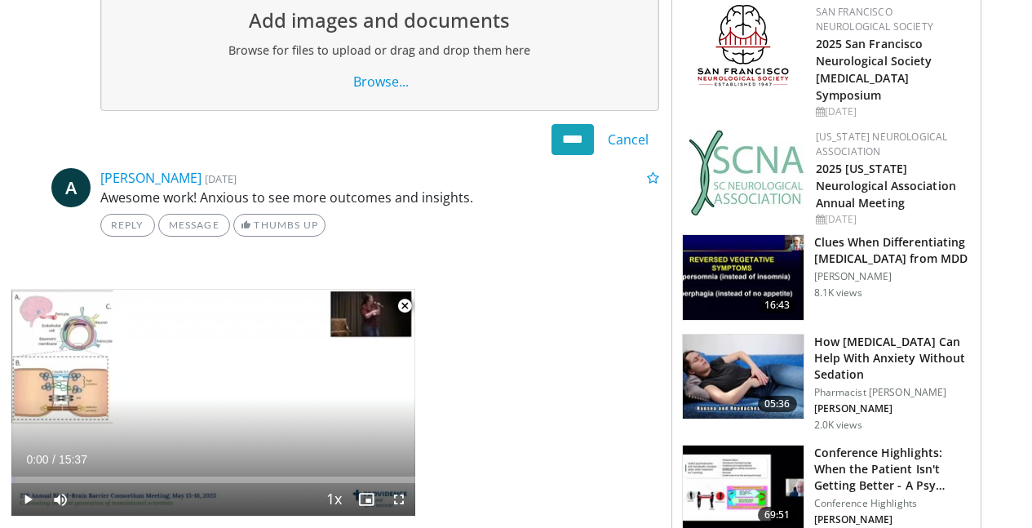
scroll to position [854, 0]
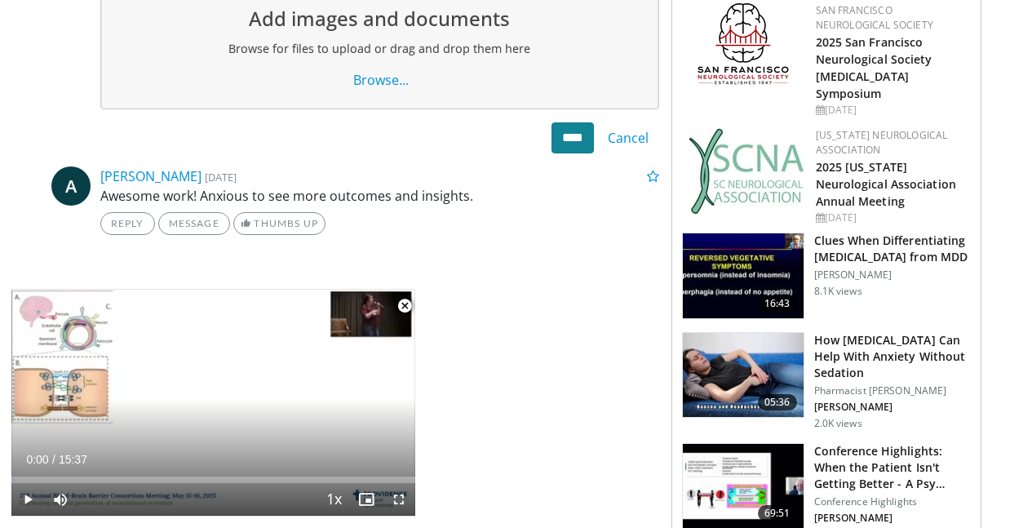
click at [568, 139] on input "****" at bounding box center [572, 137] width 42 height 31
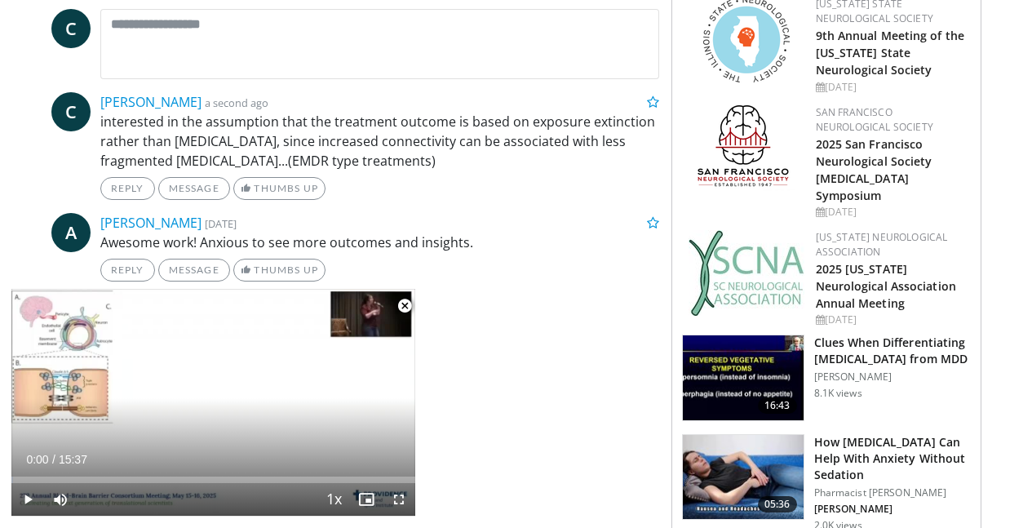
scroll to position [755, 0]
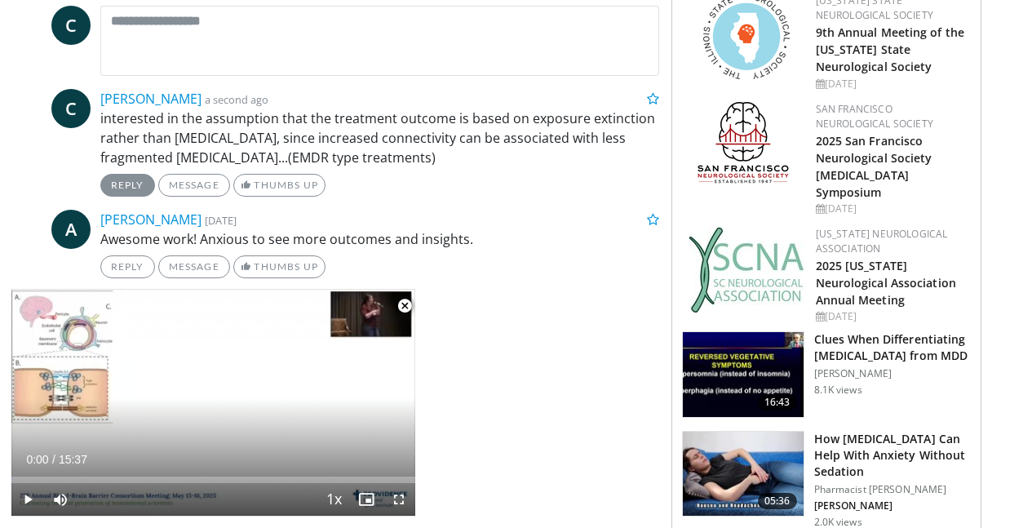
click at [134, 179] on link "Reply" at bounding box center [127, 185] width 55 height 23
